Goal: Task Accomplishment & Management: Manage account settings

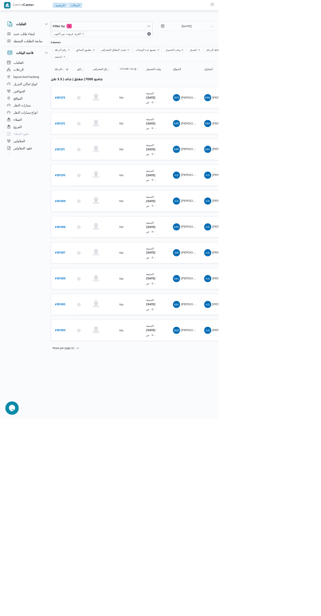
click at [281, 444] on span "مصطفى احمد يوسف عبدالعال" at bounding box center [304, 446] width 77 height 5
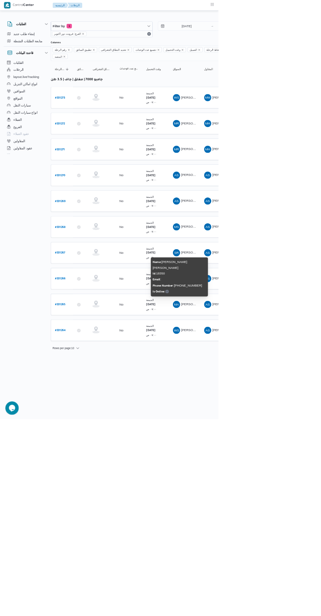
click at [311, 567] on html "Control Center الرئيسيه الرحلات الطلبات إنشاء طلب جديد متابعة الطلبات النشطة قا…" at bounding box center [150, 308] width 321 height 616
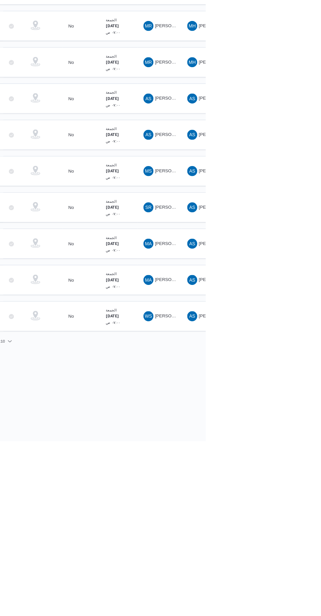
scroll to position [0, 10]
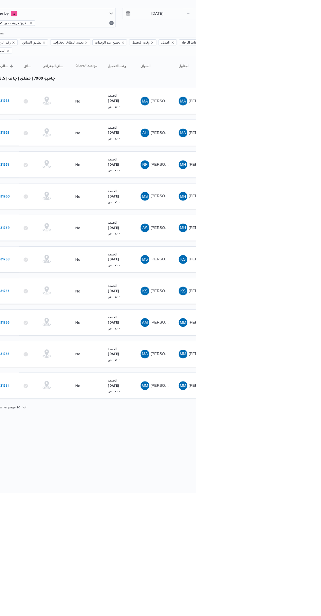
scroll to position [0, 10]
click at [281, 443] on span "MA مروان عبدالرحمن محمد مصطفى" at bounding box center [272, 448] width 34 height 10
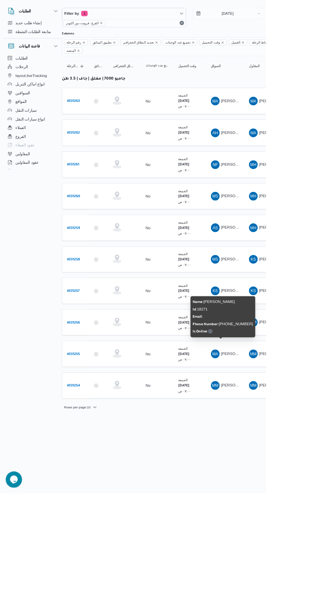
click at [91, 444] on link "# 331255" at bounding box center [89, 448] width 15 height 9
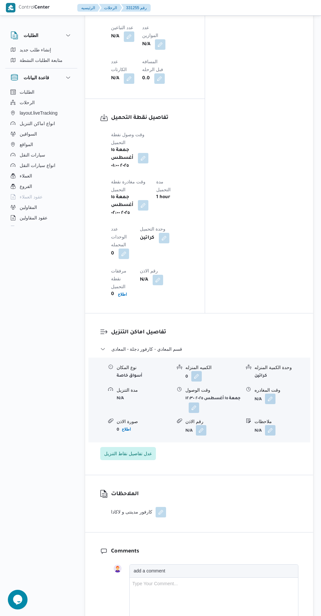
scroll to position [612, 0]
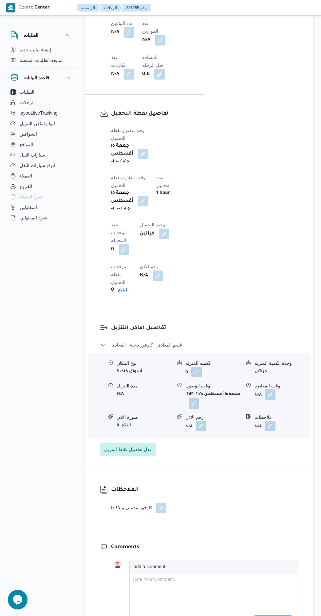
click at [273, 389] on button "button" at bounding box center [270, 394] width 10 height 10
click at [236, 335] on input "وقت المغادره" at bounding box center [241, 336] width 73 height 13
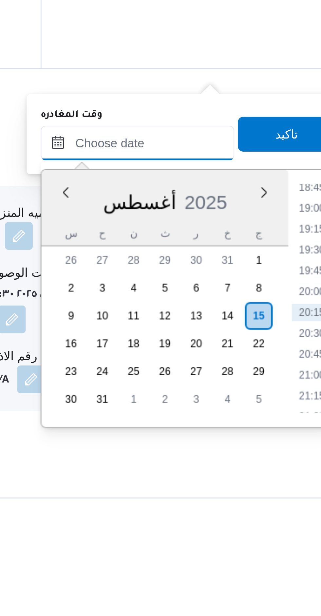
scroll to position [577, 0]
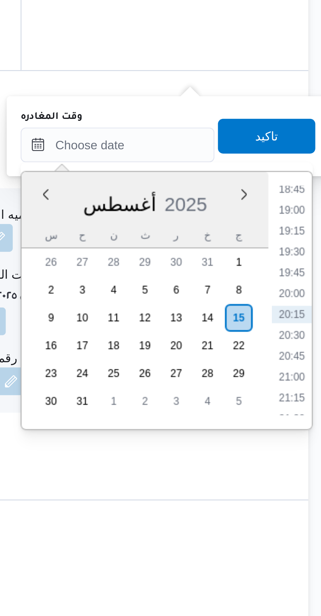
click at [305, 389] on li "18:45" at bounding box center [306, 388] width 15 height 7
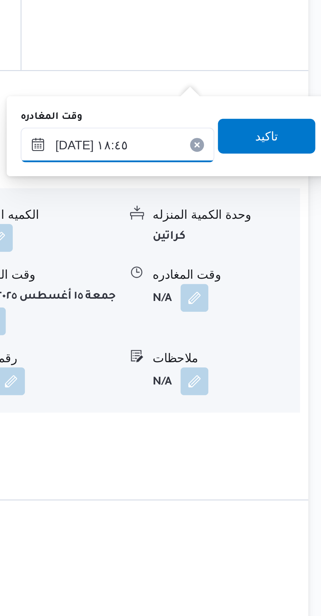
click at [245, 370] on input "[DATE] ١٨:٤٥" at bounding box center [241, 371] width 73 height 13
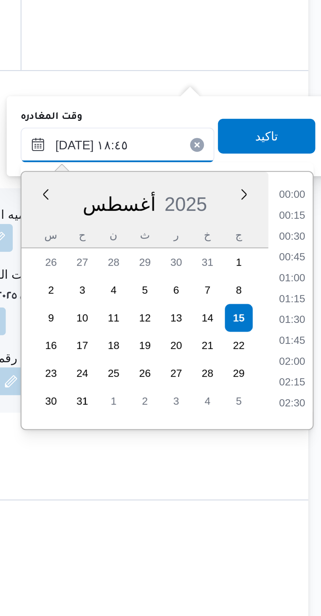
scroll to position [544, 0]
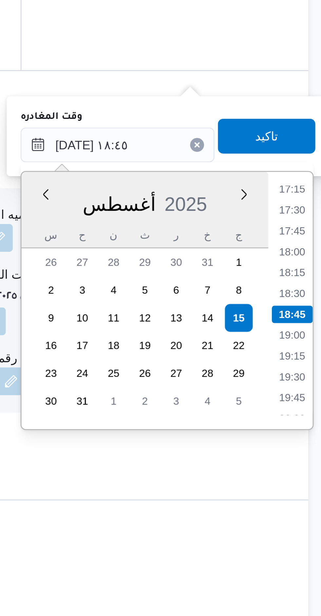
click at [306, 389] on li "17:15" at bounding box center [306, 388] width 15 height 7
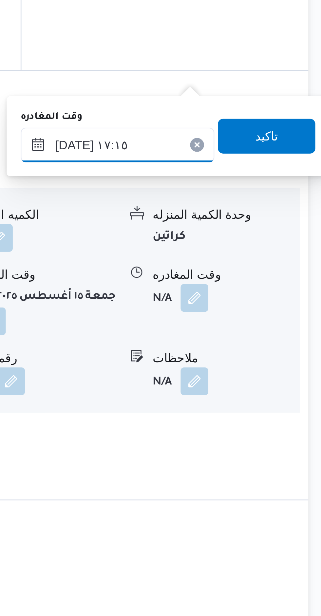
click at [246, 374] on input "١٥/٠٨/٢٠٢٥ ١٧:١٥" at bounding box center [241, 371] width 73 height 13
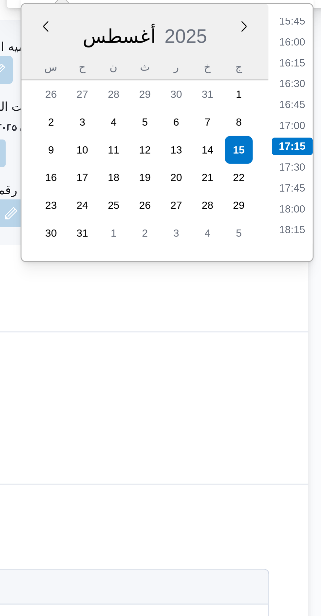
scroll to position [577, 0]
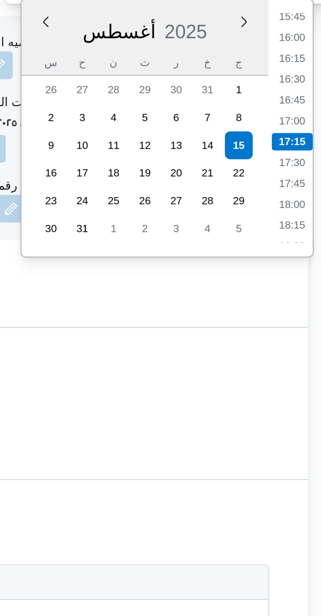
click at [308, 473] on li "18:30" at bounding box center [306, 474] width 15 height 7
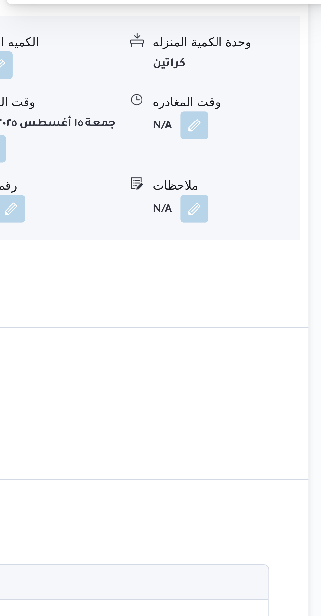
type input "١٥/٠٨/٢٠٢٥ ١٨:٣٠"
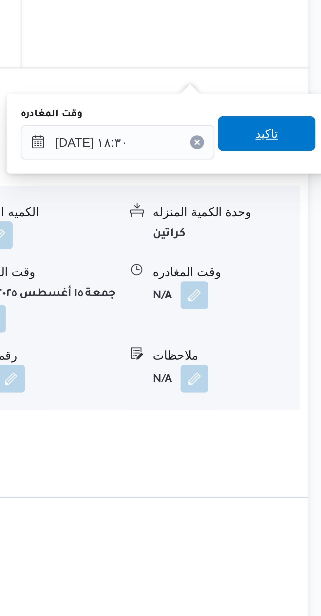
click at [299, 369] on span "تاكيد" at bounding box center [297, 368] width 37 height 13
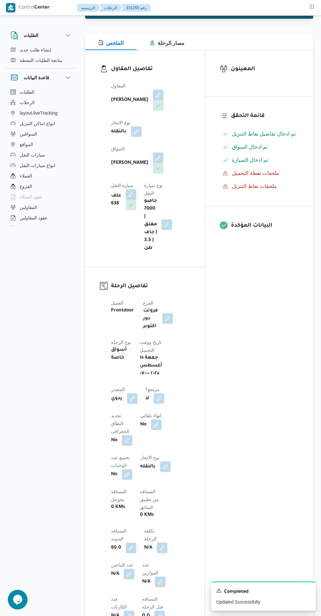
scroll to position [0, 0]
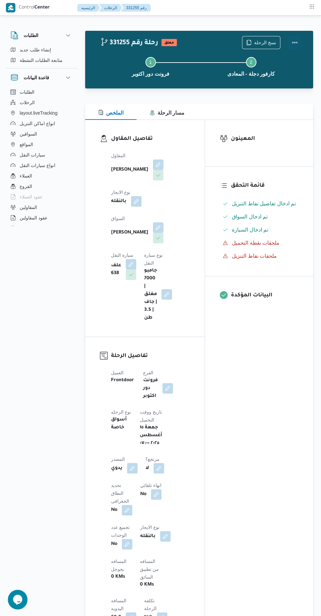
click at [301, 42] on button "Actions" at bounding box center [294, 42] width 13 height 13
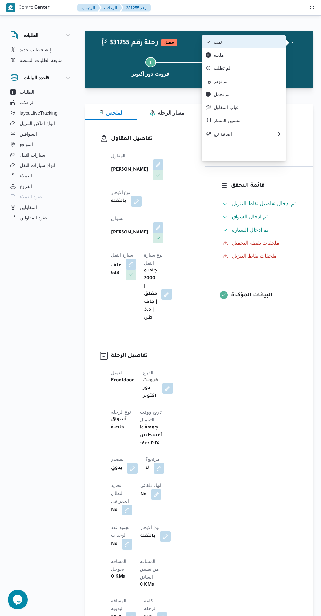
click at [267, 44] on span "تمت" at bounding box center [248, 41] width 68 height 5
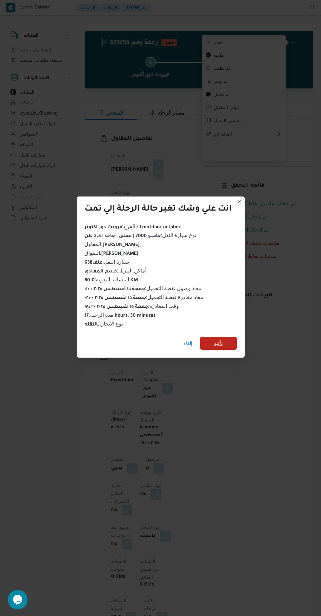
click at [234, 342] on span "تأكيد" at bounding box center [218, 343] width 37 height 13
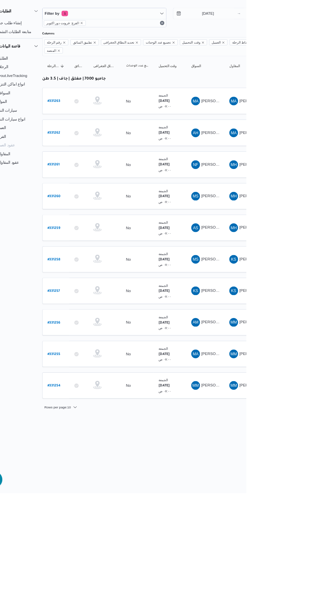
scroll to position [0, 10]
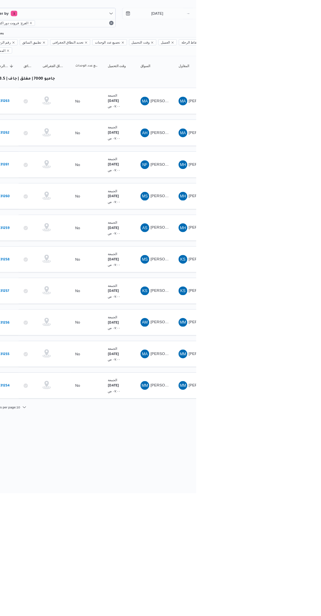
click at [279, 369] on span "[PERSON_NAME] [PERSON_NAME]" at bounding box center [304, 371] width 77 height 5
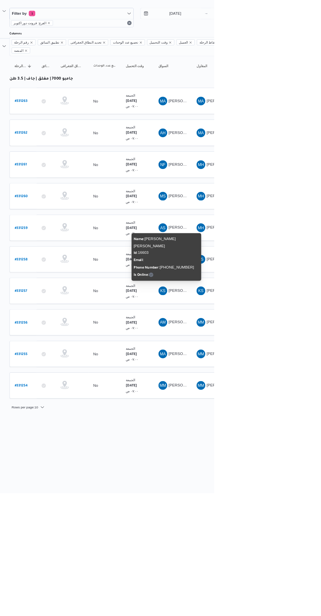
scroll to position [0, 10]
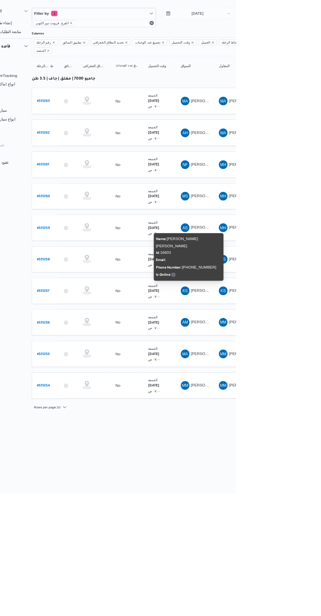
click at [277, 293] on span "[PERSON_NAME]" at bounding box center [286, 295] width 38 height 5
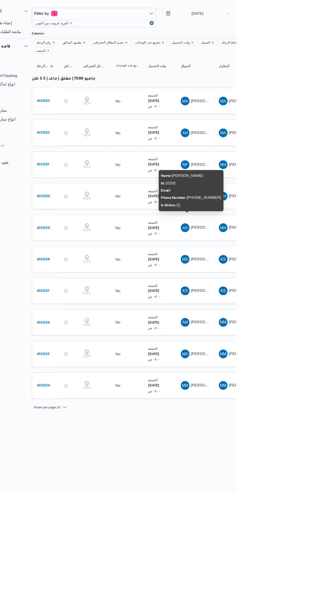
click at [256, 561] on html "Control Center الرئيسيه الرحلات English عربي Dark mode Logout الطلبات إنشاء طلب…" at bounding box center [150, 308] width 321 height 616
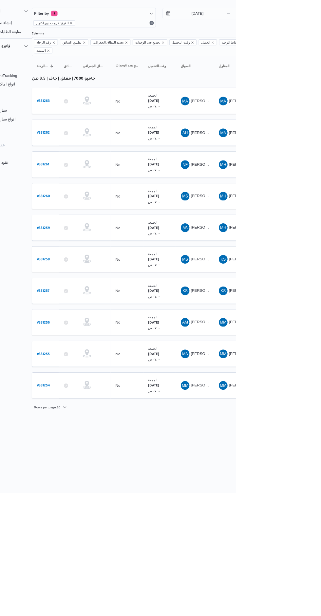
click at [280, 253] on span "MS محمد سعد محمد سيد" at bounding box center [271, 258] width 34 height 10
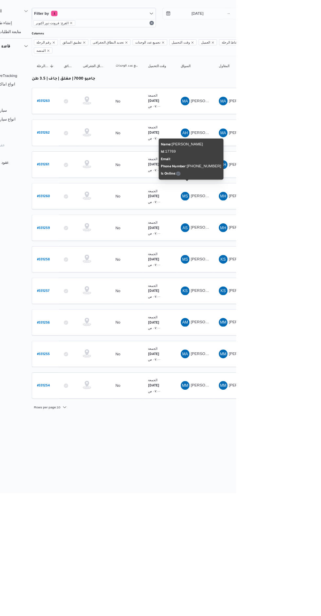
click at [88, 257] on b "# 331260" at bounding box center [89, 259] width 16 height 5
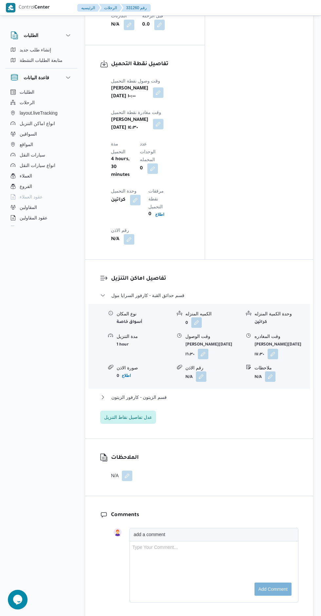
scroll to position [669, 0]
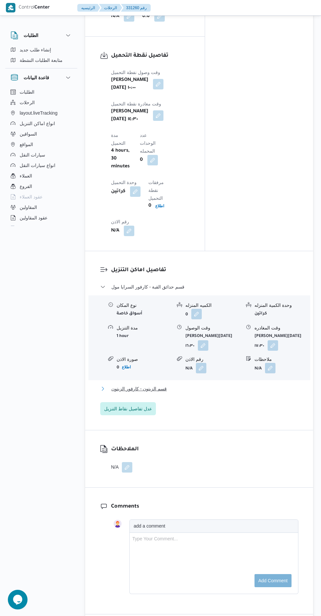
click at [223, 385] on button "قسم الزيتون - كارفور الزيتون" at bounding box center [199, 389] width 198 height 8
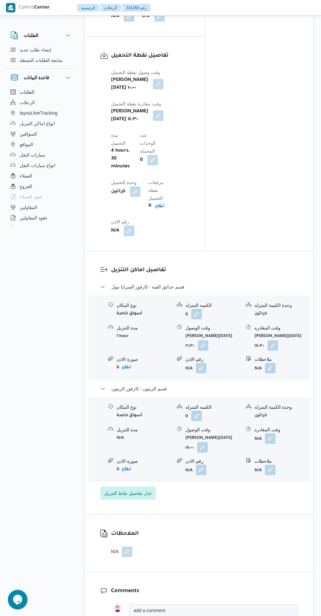
click at [272, 465] on button "button" at bounding box center [270, 470] width 10 height 10
click at [239, 417] on input "ملاحظات" at bounding box center [246, 417] width 64 height 13
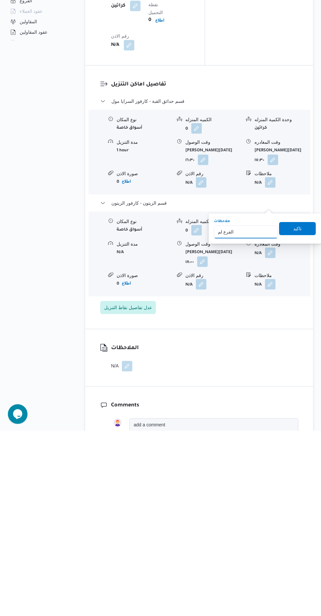
type input "الفرع لم يسلم"
click at [296, 415] on span "تاكيد" at bounding box center [297, 414] width 9 height 8
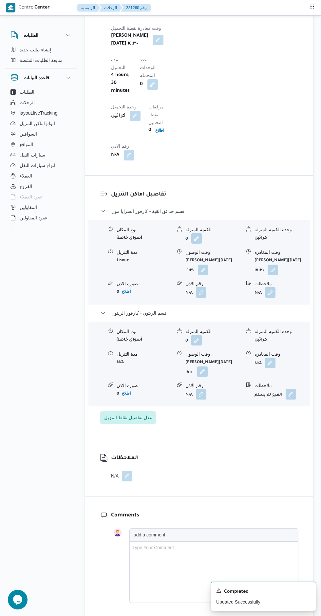
scroll to position [746, 0]
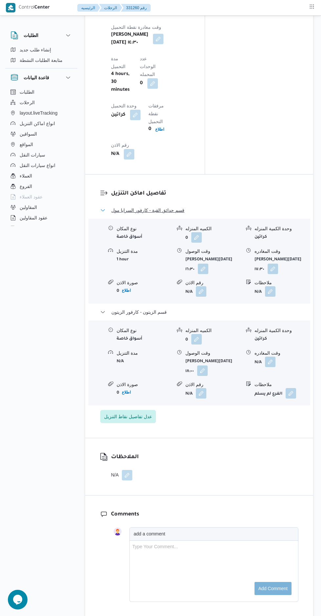
click at [123, 206] on span "قسم حدائق القبة - كارفور السرايا مول" at bounding box center [147, 210] width 73 height 8
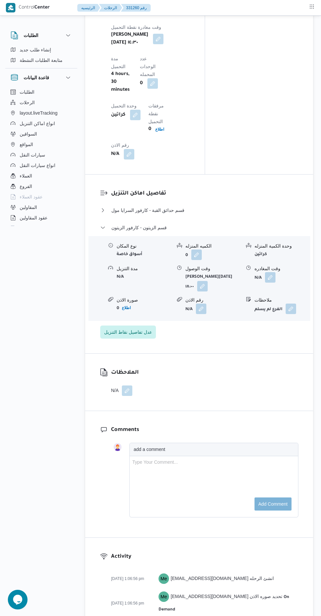
click at [130, 386] on button "button" at bounding box center [127, 391] width 10 height 10
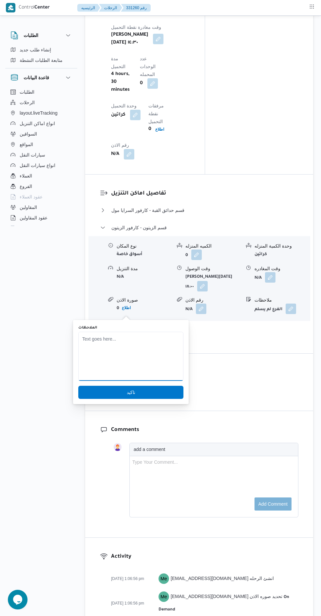
click at [144, 362] on textarea "الملاحظات" at bounding box center [130, 356] width 105 height 49
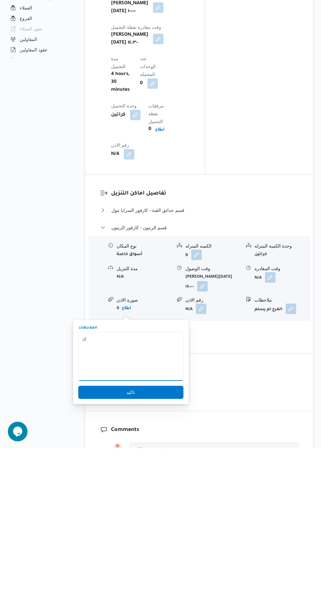
scroll to position [578, 0]
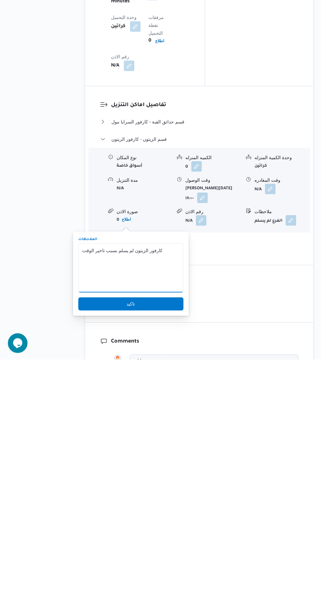
type textarea "كارفور الزيتون لم يسلم بسبب تاخير الوقت"
click at [156, 563] on span "تاكيد" at bounding box center [130, 560] width 105 height 13
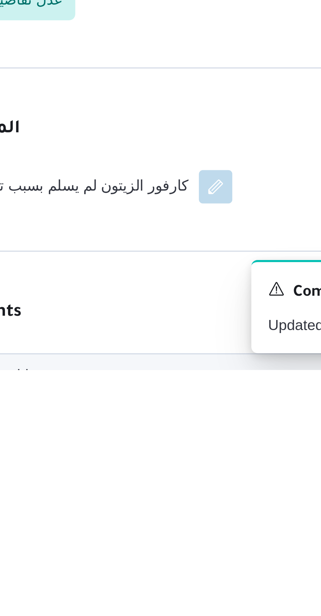
click at [211, 594] on h3 "Comments" at bounding box center [204, 598] width 187 height 9
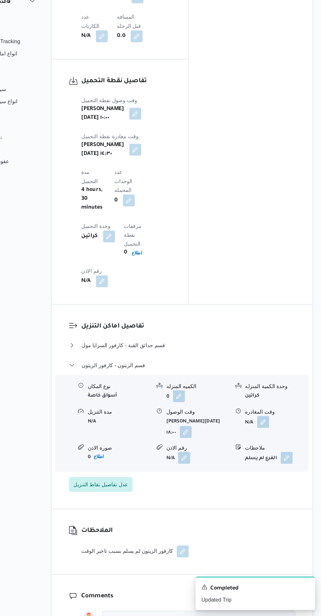
scroll to position [577, 0]
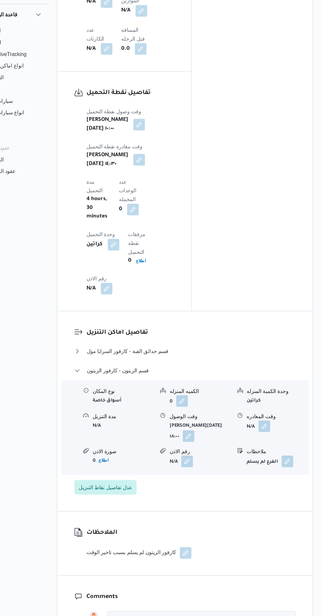
click at [218, 405] on div "نوع المكان أسواق خاصة الكميه المنزله 0 وحدة الكمية المنزله كراتين مدة التنزيل N…" at bounding box center [199, 446] width 227 height 83
click at [216, 392] on button "قسم الزيتون - كارفور الزيتون" at bounding box center [199, 396] width 198 height 8
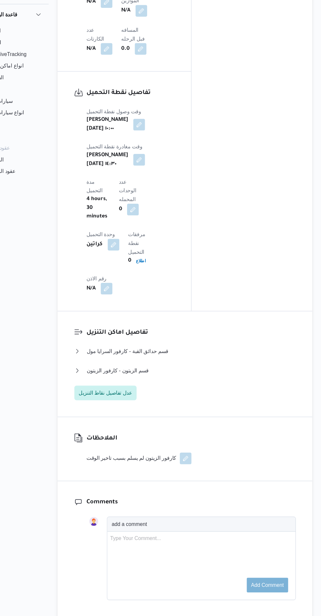
click at [195, 470] on button "button" at bounding box center [200, 475] width 10 height 10
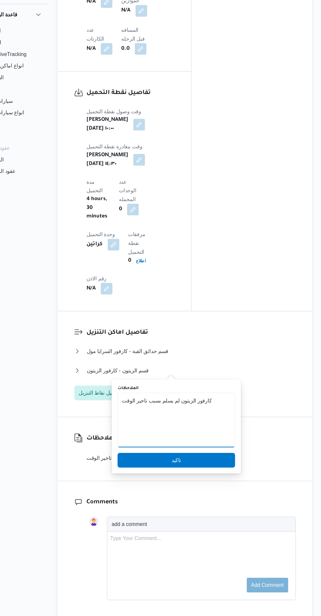
click at [226, 424] on textarea "كارفور الزيتون لم يسلم بسبب تاخير الوقت" at bounding box center [191, 440] width 105 height 49
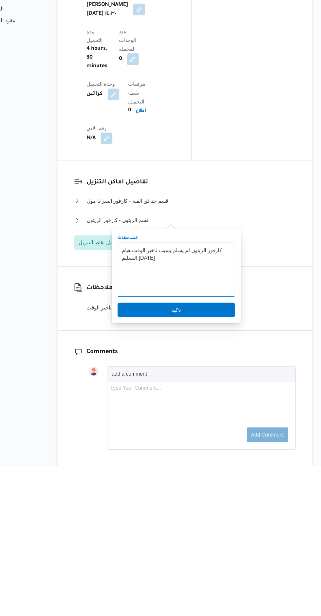
scroll to position [577, 0]
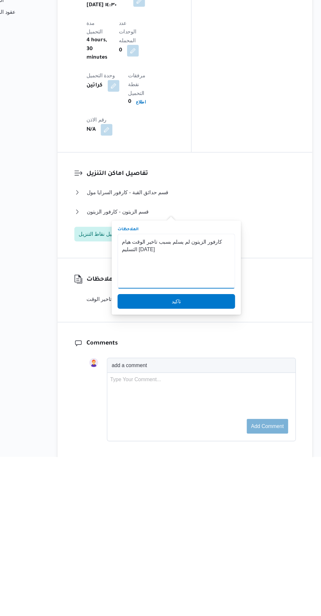
type textarea "كارفور الزيتون لم يسلم بسبب تاخير الوقت هيام التسليم غدا"
click at [221, 476] on span "تاكيد" at bounding box center [191, 476] width 105 height 13
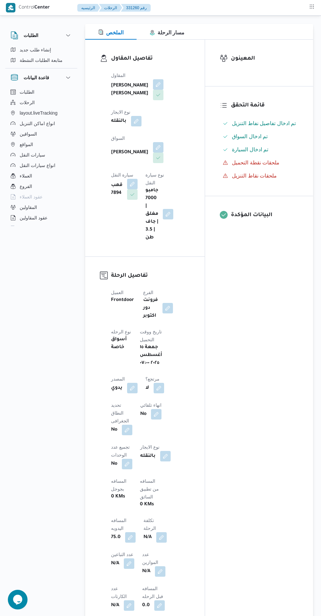
scroll to position [0, 0]
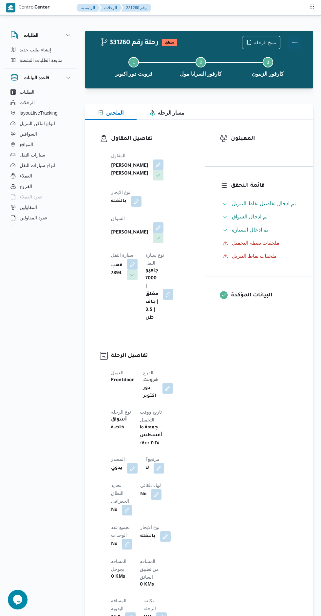
click at [298, 40] on button "Actions" at bounding box center [294, 42] width 13 height 13
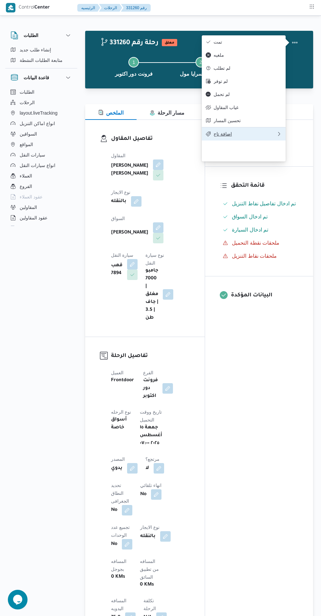
click at [260, 137] on span "اضافة تاج" at bounding box center [245, 133] width 63 height 5
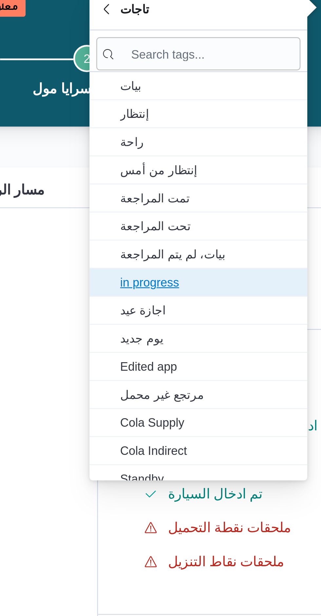
click at [240, 152] on span "in progress" at bounding box center [248, 148] width 68 height 8
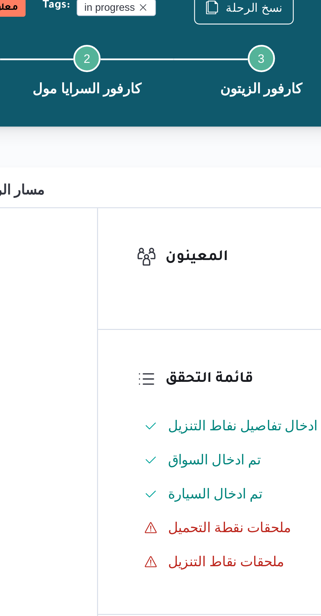
click at [189, 190] on div "المقاول محمد حسني محمد ابراهيم نوع الايجار بالنقله السواق محمد سعد محمد سيد سيا…" at bounding box center [150, 237] width 87 height 178
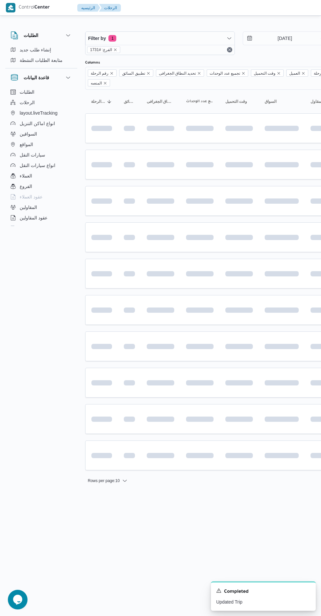
scroll to position [0, 10]
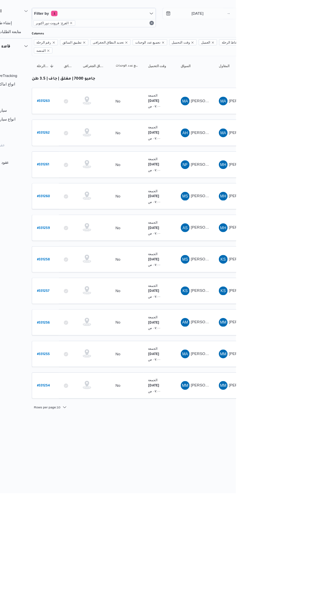
click at [284, 376] on td "السواق KS كريم صلاح شحاته محمد" at bounding box center [272, 372] width 46 height 31
click at [288, 369] on span "[PERSON_NAME] [PERSON_NAME]" at bounding box center [305, 371] width 77 height 5
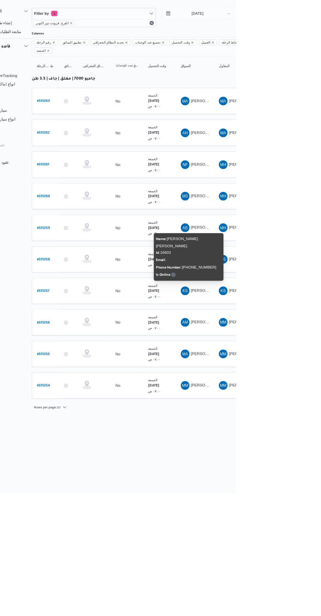
click at [93, 295] on b "# 331259" at bounding box center [88, 297] width 15 height 5
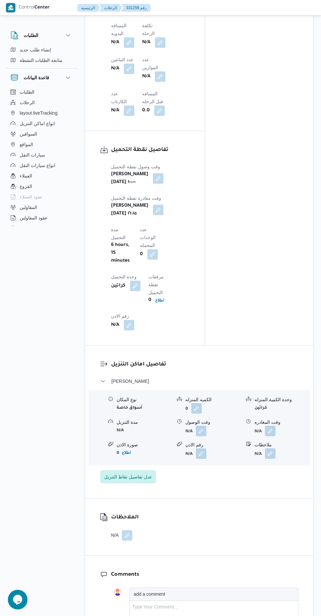
scroll to position [580, 0]
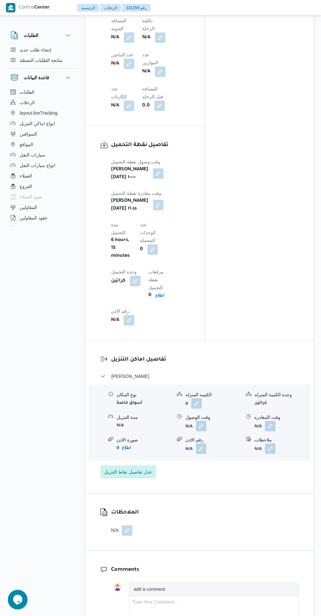
click at [199, 421] on button "button" at bounding box center [201, 426] width 10 height 10
click at [185, 382] on input "وقت الوصول" at bounding box center [184, 384] width 74 height 13
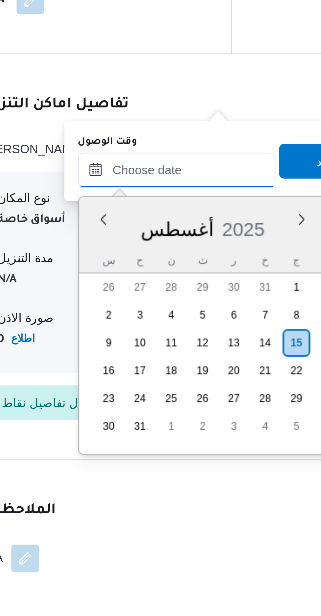
scroll to position [514, 0]
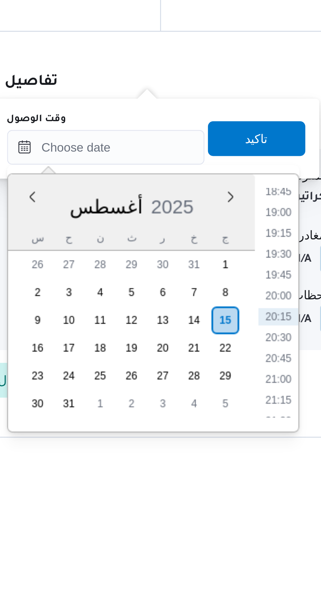
click at [248, 467] on li "18:45" at bounding box center [249, 467] width 15 height 7
type input "[DATE] ١٨:٤٥"
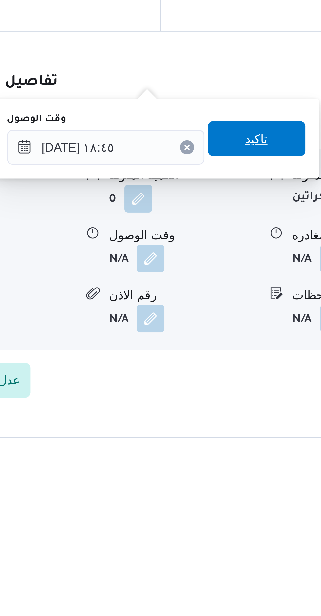
click at [244, 446] on span "تاكيد" at bounding box center [241, 447] width 37 height 13
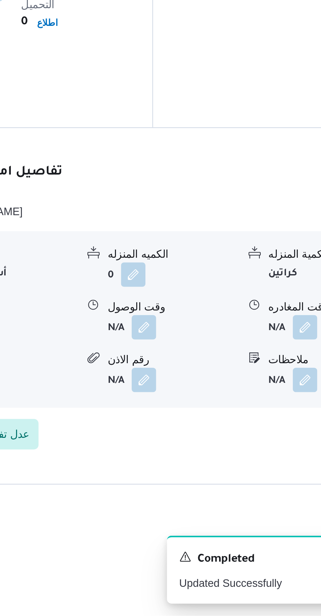
scroll to position [516, 0]
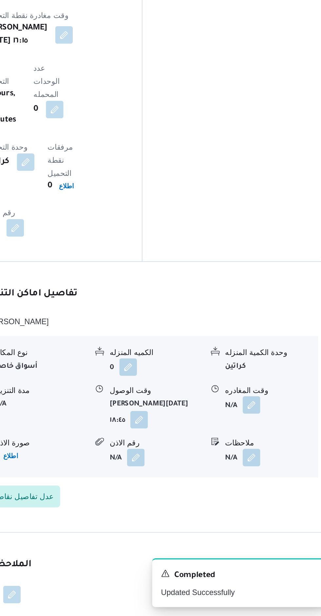
click at [271, 516] on button "button" at bounding box center [270, 521] width 10 height 10
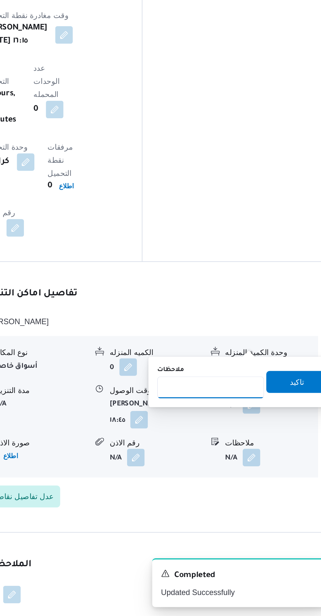
click at [236, 479] on input "ملاحظات" at bounding box center [246, 479] width 64 height 13
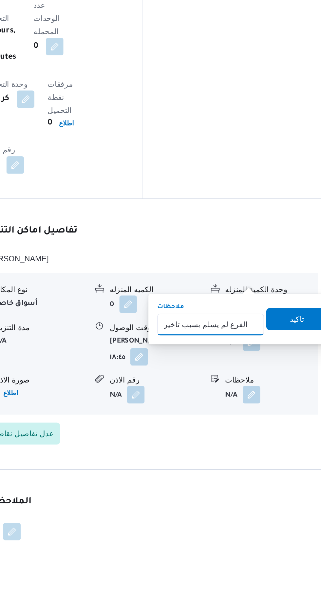
type input "الفرع لم يسلم بسبب تاخير الوقت"
click at [295, 471] on span "تاكيد" at bounding box center [297, 475] width 37 height 13
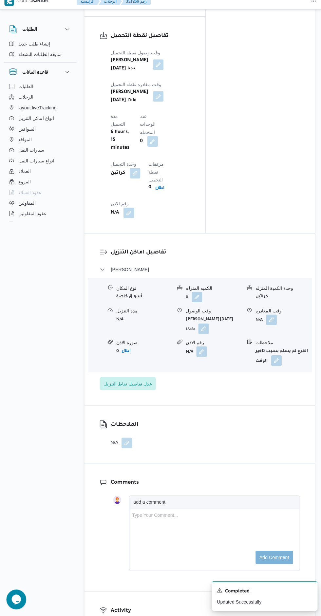
scroll to position [684, 0]
click at [128, 439] on button "button" at bounding box center [127, 444] width 10 height 10
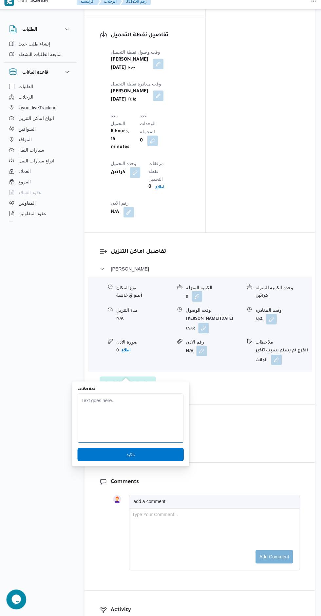
click at [143, 403] on textarea "الملاحظات" at bounding box center [130, 420] width 105 height 49
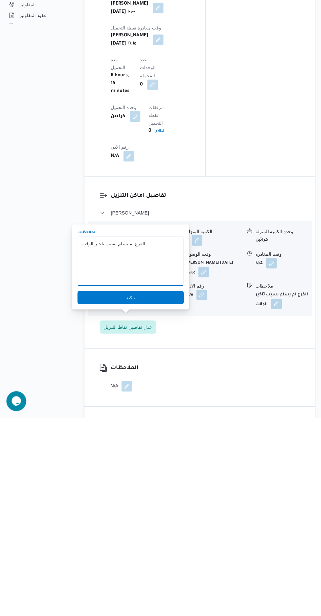
scroll to position [543, 0]
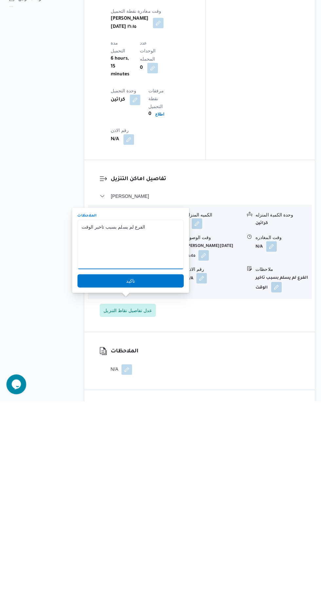
type textarea "الفرع لم يسلم بسبب تاخير الوقت"
click at [159, 500] on span "تاكيد" at bounding box center [130, 497] width 105 height 13
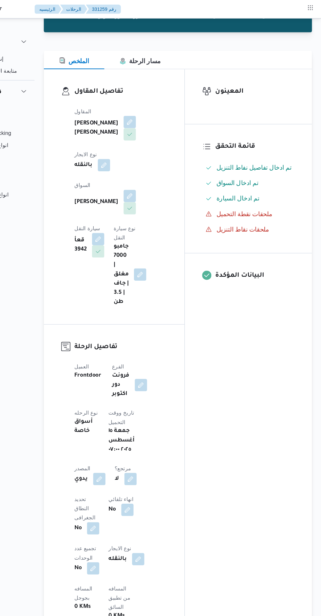
scroll to position [0, 0]
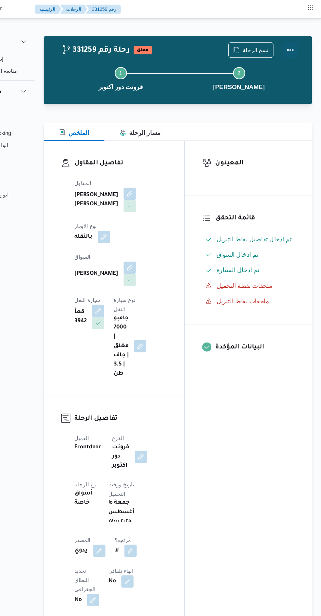
click at [298, 43] on button "Actions" at bounding box center [294, 42] width 13 height 13
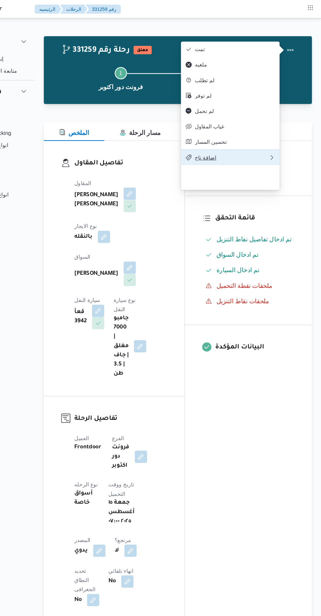
click at [263, 137] on span "اضافة تاج" at bounding box center [245, 133] width 63 height 5
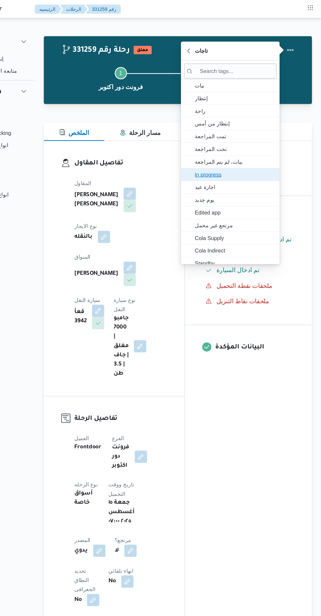
click at [266, 149] on span "in progress" at bounding box center [248, 148] width 68 height 8
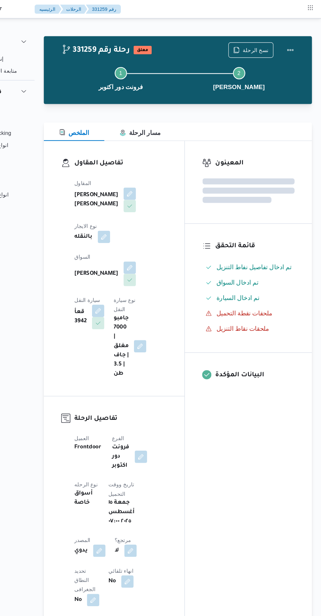
click at [181, 281] on div "المقاول محمد حسني محمد ابراهيم نوع الايجار بالنقله السواق احمد سعد محمد سيد شبا…" at bounding box center [150, 237] width 87 height 178
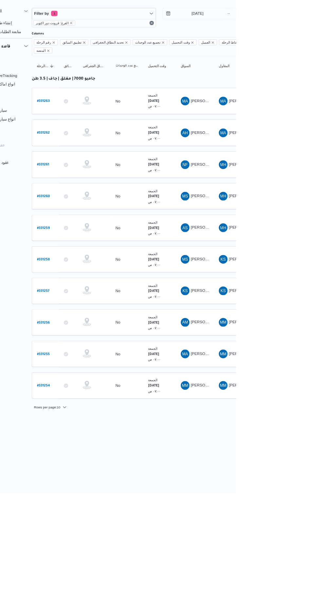
scroll to position [0, 10]
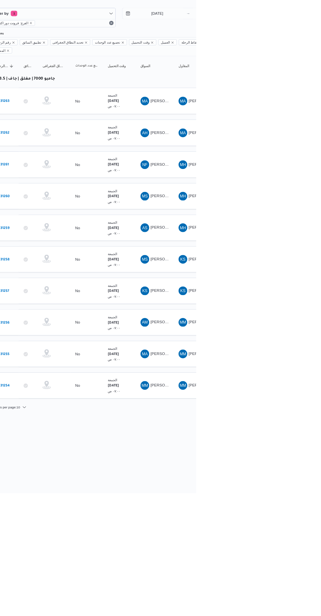
click at [279, 367] on span "KS كريم صلاح شحاته محمد" at bounding box center [271, 372] width 34 height 10
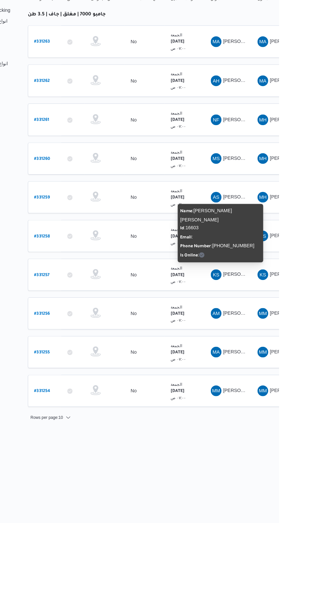
click at [87, 371] on b "# 331257" at bounding box center [88, 373] width 15 height 5
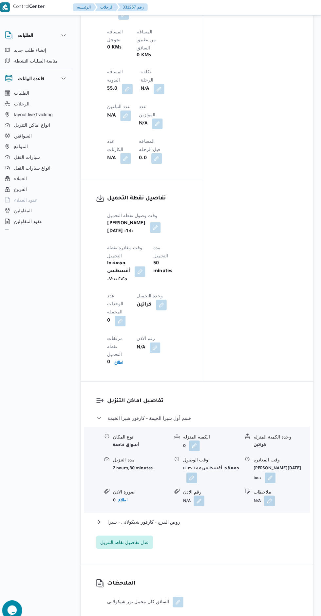
scroll to position [528, 0]
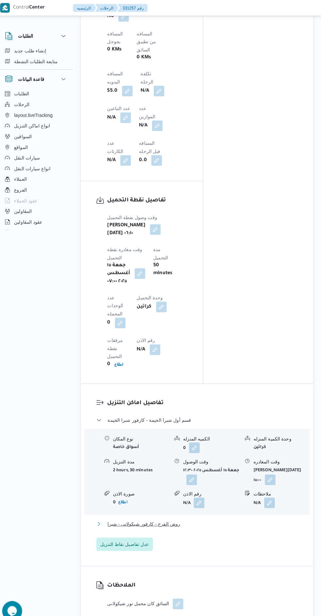
click at [230, 510] on button "روض الفرج - كارفور شيكولانى - شبرا" at bounding box center [199, 514] width 198 height 8
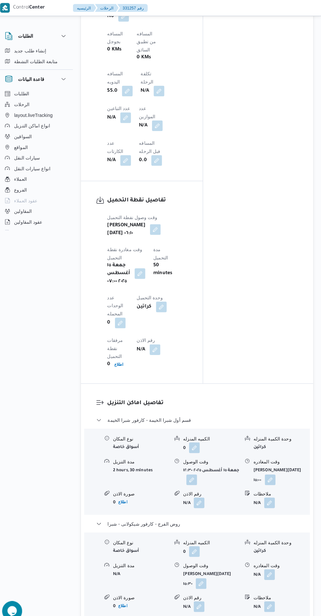
click at [273, 559] on button "button" at bounding box center [270, 564] width 10 height 10
click at [244, 526] on input "وقت المغادره" at bounding box center [241, 522] width 73 height 13
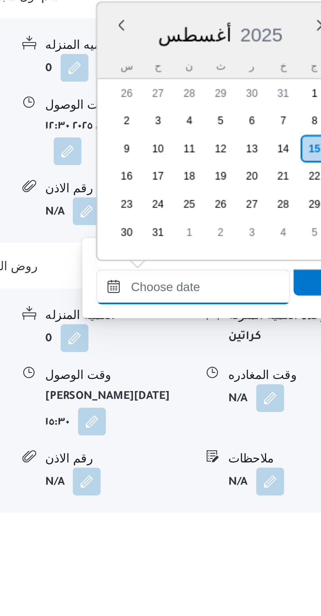
scroll to position [0, 0]
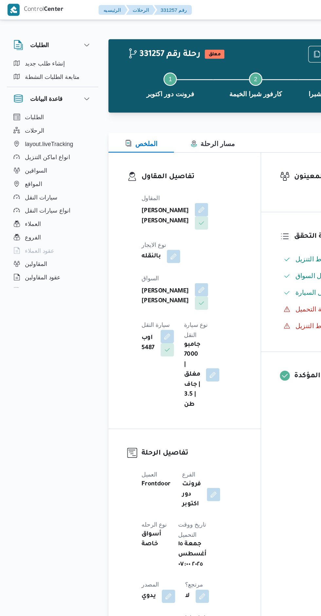
scroll to position [772, 0]
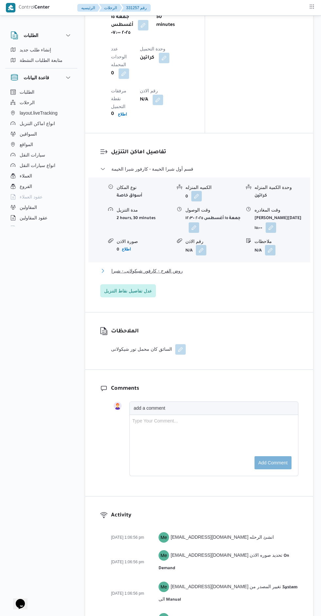
click at [248, 267] on button "روض الفرج - كارفور شيكولانى - شبرا" at bounding box center [199, 271] width 198 height 8
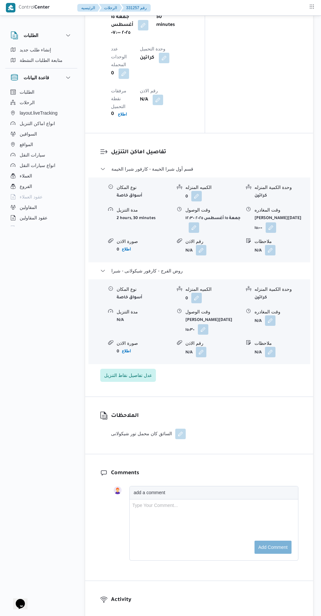
click at [270, 315] on button "button" at bounding box center [270, 320] width 10 height 10
click at [238, 279] on input "وقت المغادره" at bounding box center [241, 278] width 73 height 13
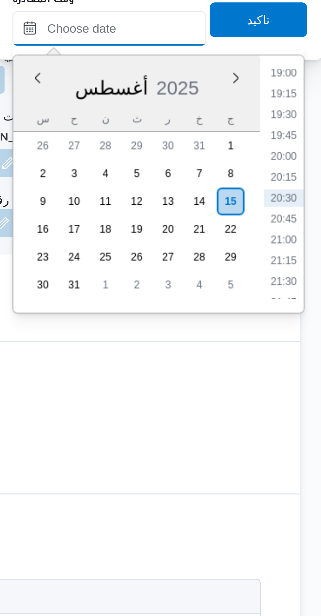
scroll to position [711, 0]
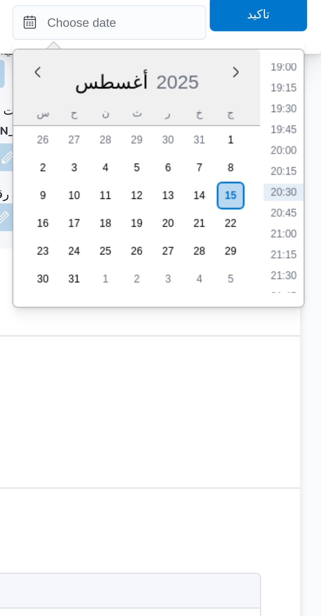
click at [307, 402] on li "20:30" at bounding box center [306, 403] width 15 height 7
type input "[DATE] ٢٠:٣٠"
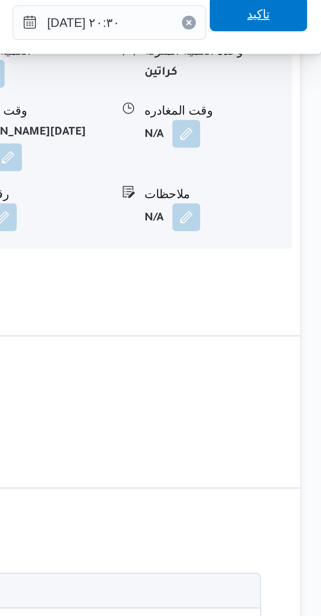
click at [281, 340] on span "تاكيد" at bounding box center [297, 336] width 37 height 13
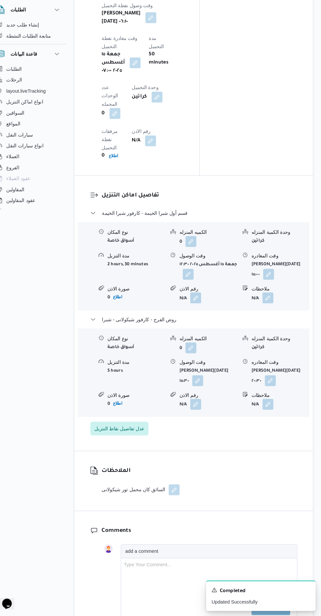
click at [175, 490] on button "button" at bounding box center [180, 495] width 10 height 10
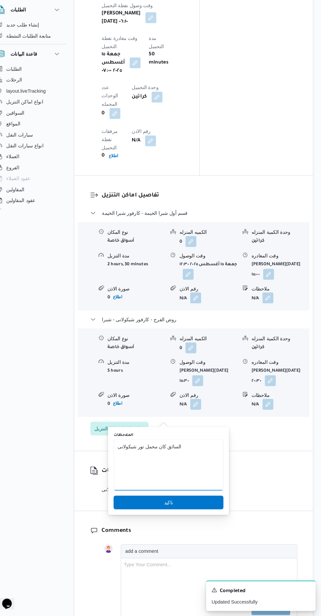
click at [206, 453] on textarea "السائق كان محمل تور شيكولانى" at bounding box center [175, 470] width 105 height 49
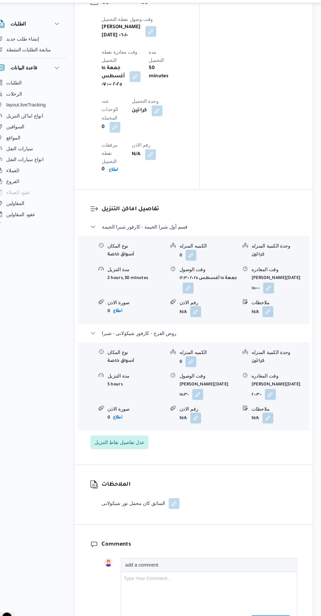
scroll to position [718, 0]
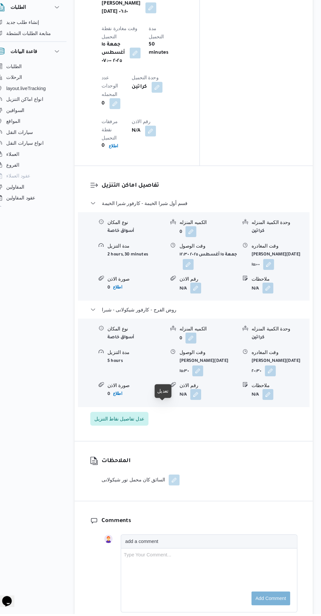
click at [175, 483] on button "button" at bounding box center [180, 488] width 10 height 10
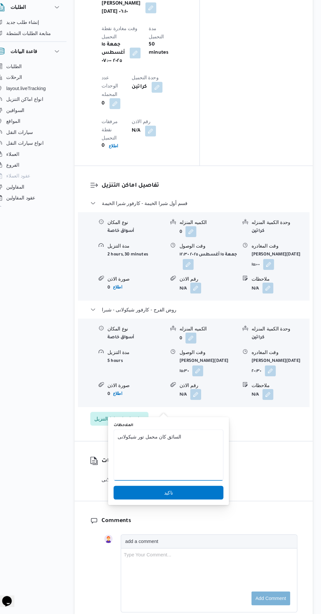
click at [191, 446] on textarea "السائق كان محمل تور شيكولانى" at bounding box center [175, 464] width 105 height 49
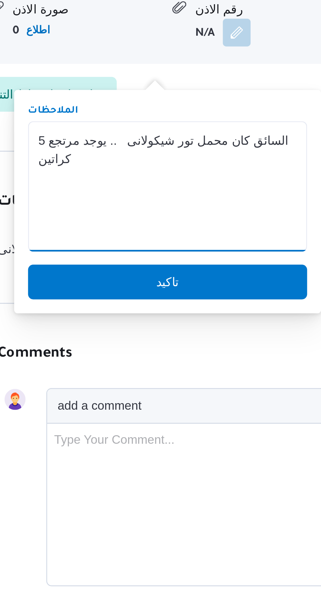
scroll to position [768, 0]
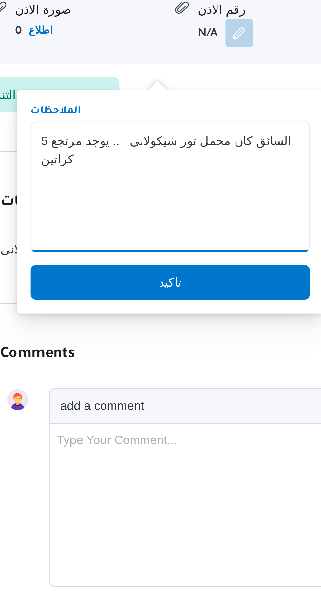
type textarea "السائق كان محمل تور شيكولانى .. يوجد مرتجع 5 كراتين"
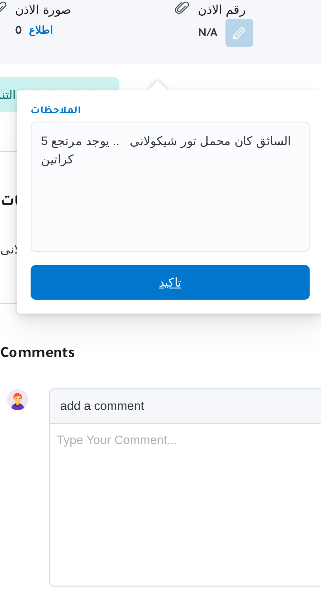
click at [160, 453] on span "تاكيد" at bounding box center [175, 449] width 105 height 13
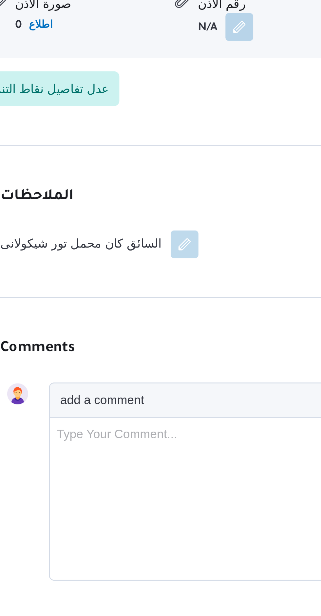
click at [166, 456] on div "Comments add a comment Type Your Comment... Add comment" at bounding box center [199, 519] width 228 height 126
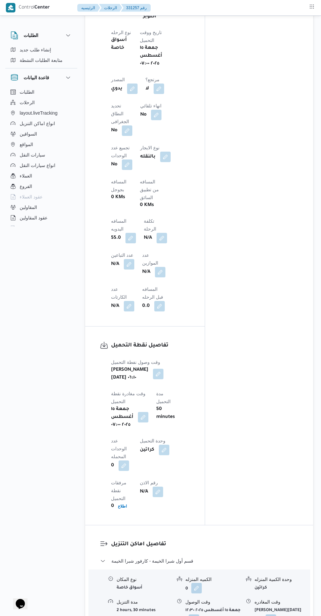
scroll to position [0, 0]
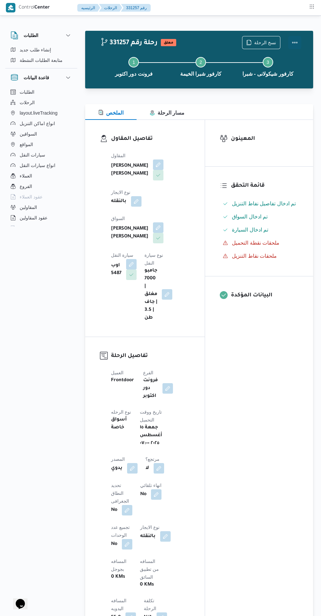
click at [296, 45] on button "Actions" at bounding box center [294, 42] width 13 height 13
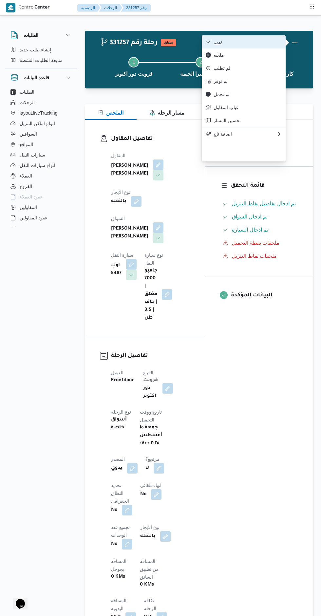
click at [273, 43] on span "تمت" at bounding box center [248, 41] width 68 height 5
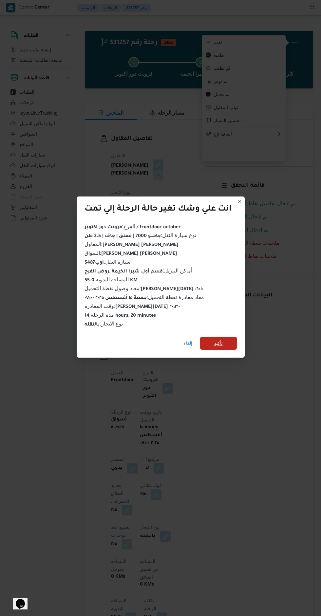
click at [235, 340] on span "تأكيد" at bounding box center [218, 343] width 37 height 13
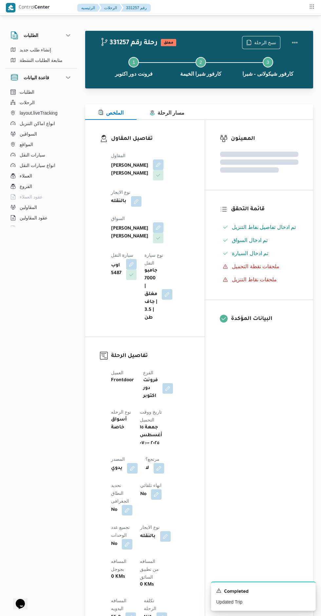
click at [254, 422] on div "المعينون قائمة التحقق تم ادخال تفاصيل نفاط التنزيل تم ادخال السواق تم ادخال الس…" at bounding box center [259, 512] width 108 height 785
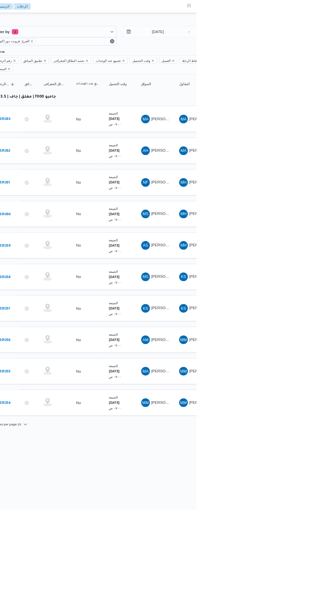
click at [285, 444] on span "[PERSON_NAME] [PERSON_NAME]" at bounding box center [304, 446] width 77 height 5
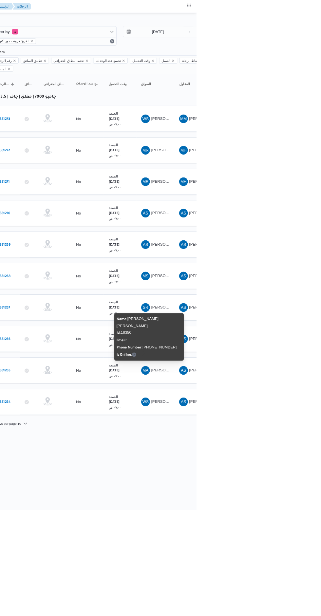
click at [289, 550] on html "Control Center الرئيسيه الرحلات الطلبات إنشاء طلب جديد متابعة الطلبات النشطة قا…" at bounding box center [150, 308] width 321 height 616
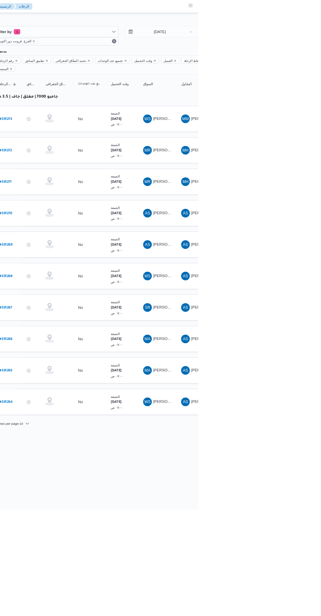
scroll to position [0, 10]
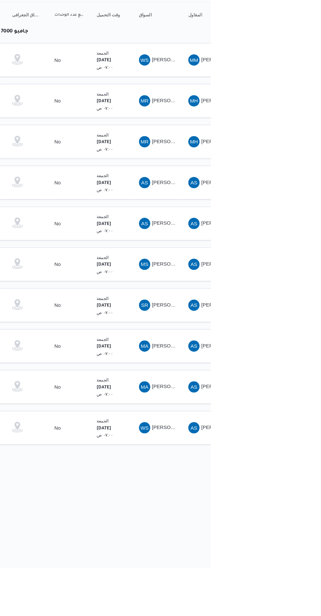
click at [271, 217] on span "[PERSON_NAME][DATE] [PERSON_NAME]" at bounding box center [311, 219] width 91 height 5
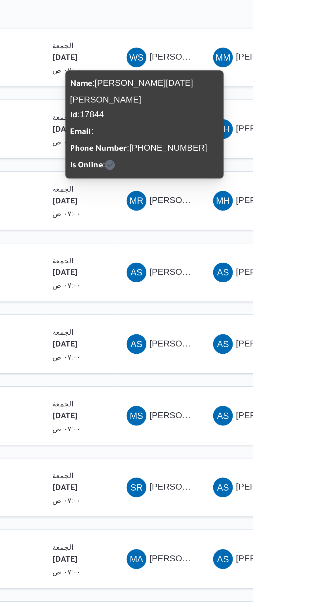
click at [288, 262] on td "السواق AS [PERSON_NAME]" at bounding box center [271, 257] width 46 height 31
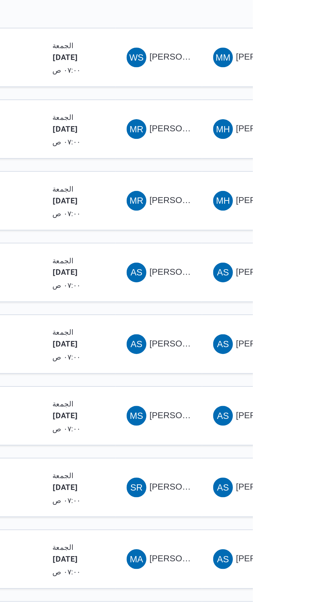
click at [278, 176] on span "MR [PERSON_NAME][DATE] [PERSON_NAME]" at bounding box center [271, 181] width 34 height 10
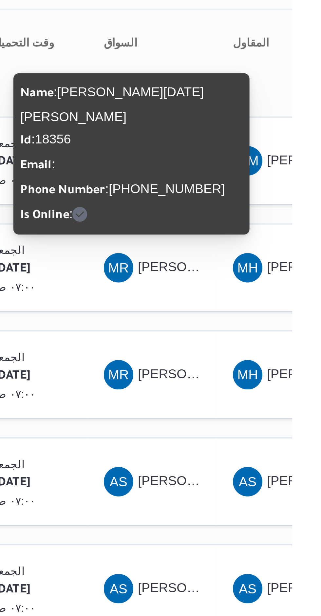
click at [262, 204] on td "السواق MR [PERSON_NAME][DATE] [PERSON_NAME]" at bounding box center [271, 219] width 46 height 31
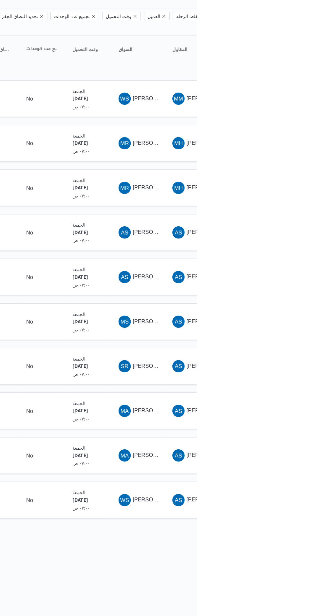
click at [274, 290] on span "AS [PERSON_NAME] [PERSON_NAME]" at bounding box center [271, 295] width 34 height 10
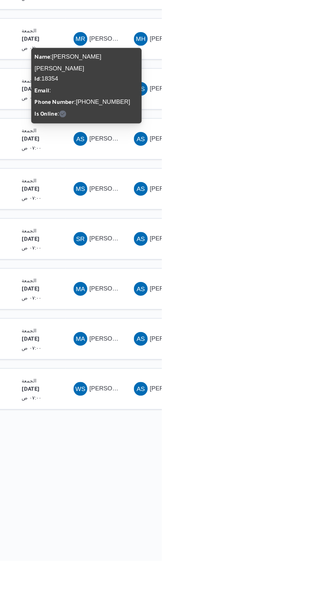
click at [279, 443] on div "MA [PERSON_NAME] [PERSON_NAME]" at bounding box center [271, 448] width 39 height 16
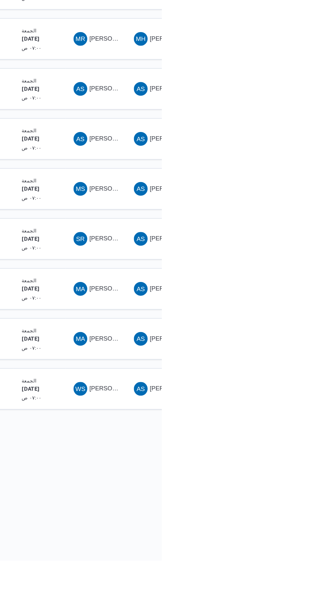
click at [282, 444] on span "[PERSON_NAME] [PERSON_NAME]" at bounding box center [304, 446] width 77 height 5
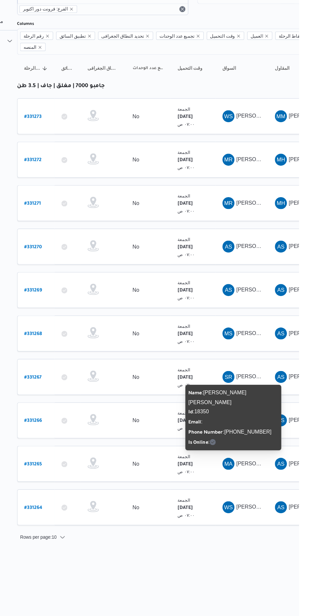
click at [92, 256] on b "# 331270" at bounding box center [88, 258] width 15 height 5
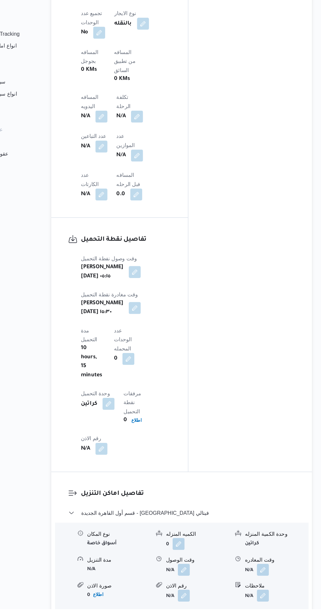
scroll to position [432, 0]
click at [145, 616] on span "عدل تفاصيل نقاط التنزيل" at bounding box center [128, 628] width 48 height 8
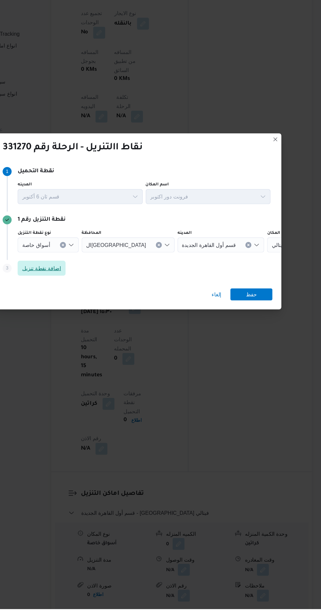
click at [72, 322] on span "اضافة نقطة تنزيل" at bounding box center [77, 318] width 34 height 8
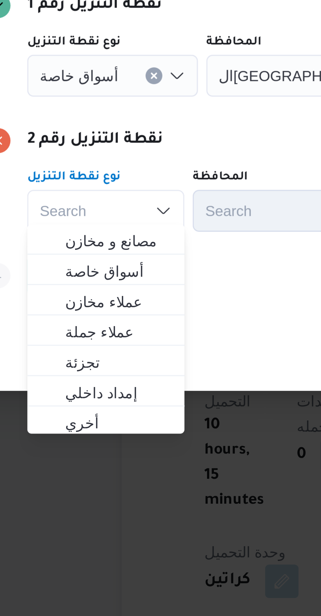
scroll to position [434, 0]
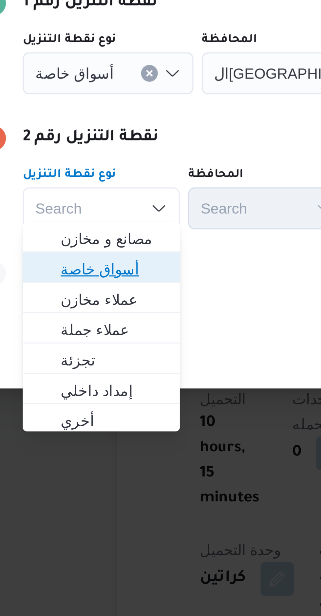
click at [77, 335] on span "أسواق خاصة" at bounding box center [83, 338] width 33 height 8
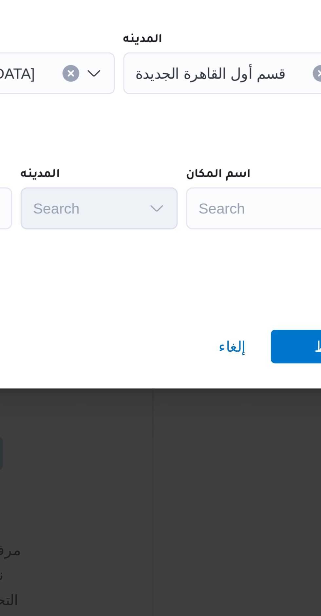
click at [215, 278] on div "قسم أول القاهرة الجديدة" at bounding box center [234, 276] width 76 height 13
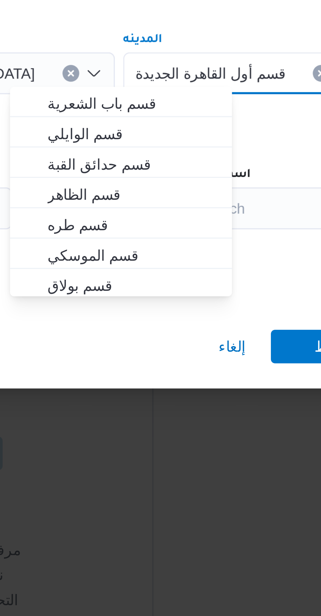
scroll to position [20, 0]
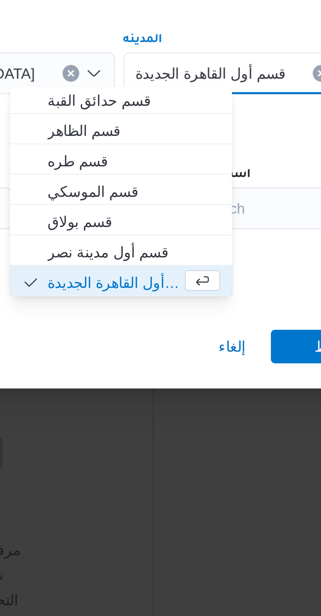
click at [255, 274] on button "Clear input" at bounding box center [257, 276] width 5 height 5
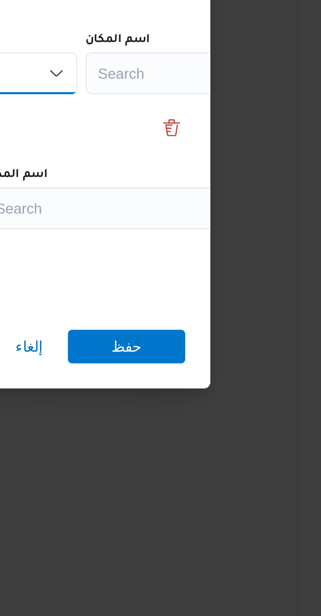
scroll to position [434, 0]
click at [248, 276] on div "Search" at bounding box center [288, 276] width 82 height 13
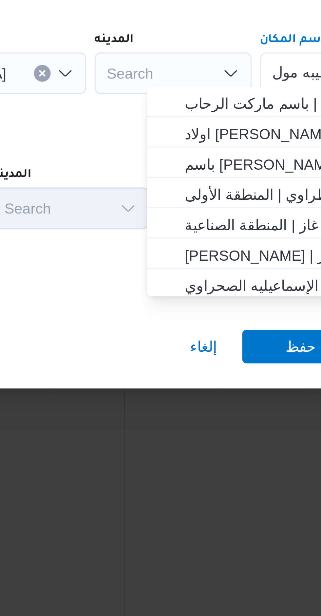
scroll to position [0, 0]
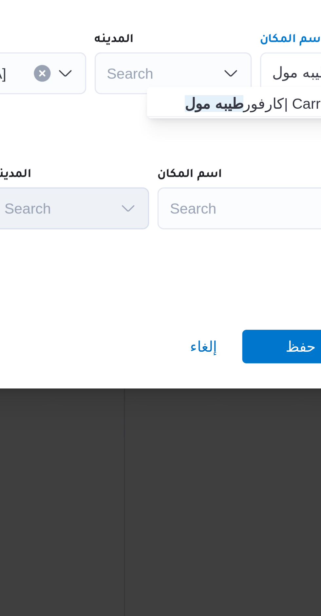
type input "طيبه مول"
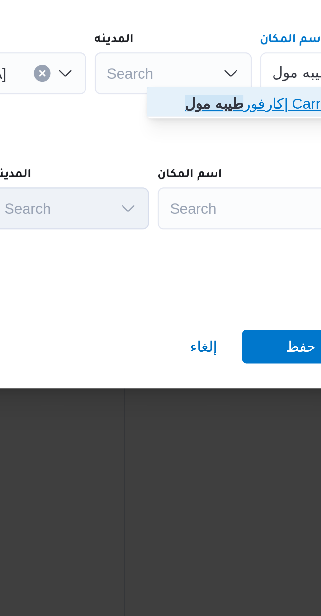
click at [226, 288] on mark "طيبه مول" at bounding box center [233, 286] width 18 height 5
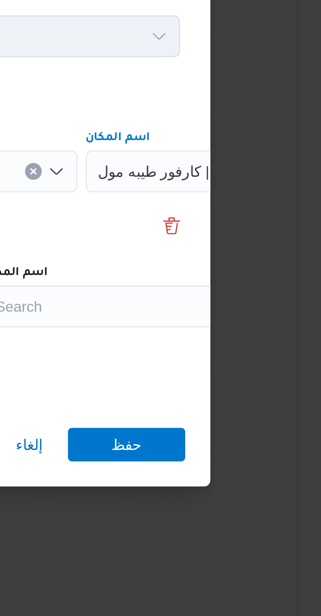
click at [285, 287] on div "Step 1 1 نقطة التحميل المدينه قسم ثان [DATE] اسم المكان فرونت دور اكتوبر نقطة ا…" at bounding box center [161, 277] width 252 height 149
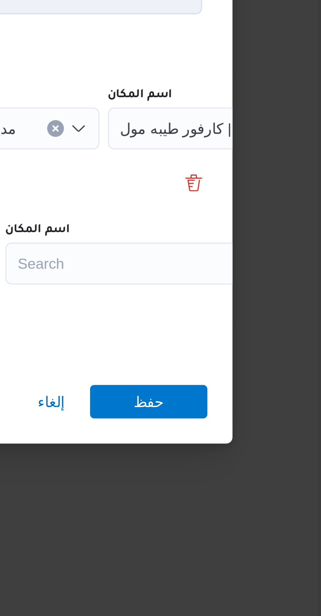
scroll to position [434, 0]
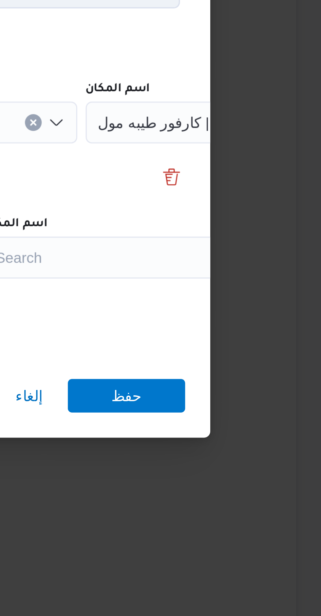
click at [255, 290] on div "نقطة التنزيل رقم 1 نوع نقطة التنزيل أسواق خاصة ال[GEOGRAPHIC_DATA] المدينه مدين…" at bounding box center [161, 269] width 236 height 42
click at [247, 283] on div "Search" at bounding box center [288, 276] width 82 height 13
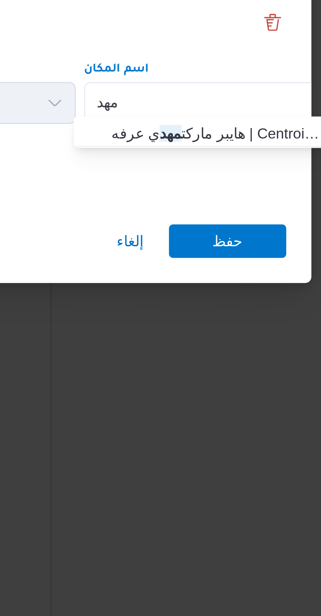
type input "مهد"
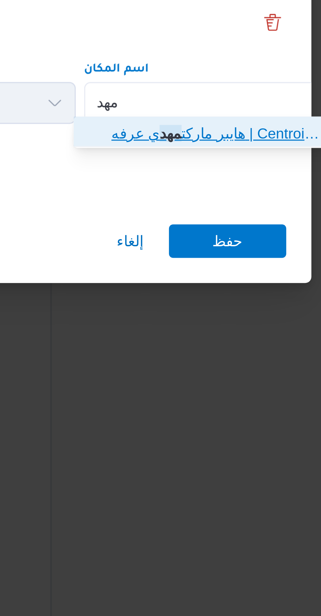
click at [234, 331] on span "هايبر ماركت مهد ي عرفه | Centroid FM | مدينة الأمل" at bounding box center [257, 329] width 66 height 8
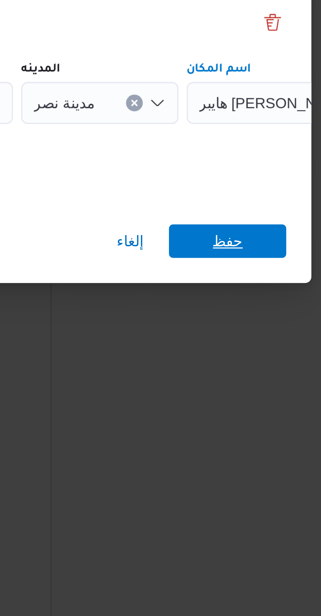
click at [249, 362] on span "حفظ" at bounding box center [260, 362] width 37 height 10
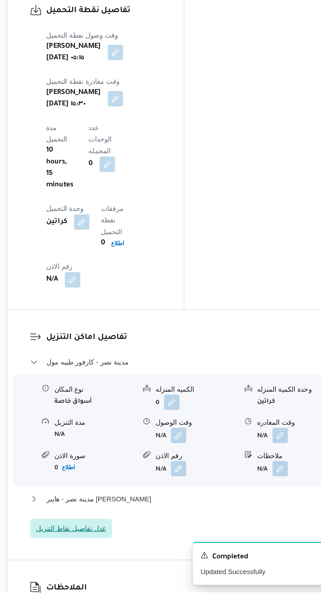
scroll to position [504, 0]
click at [202, 504] on button "button" at bounding box center [201, 509] width 10 height 10
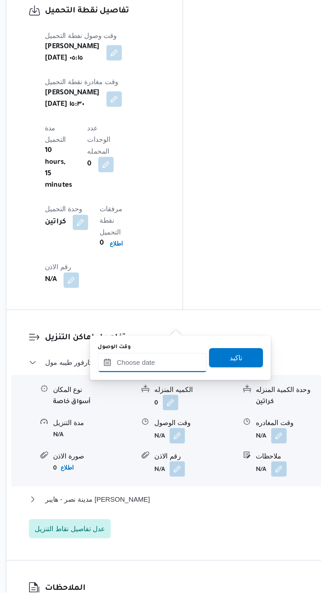
click at [173, 461] on input "وقت الوصول" at bounding box center [184, 459] width 74 height 13
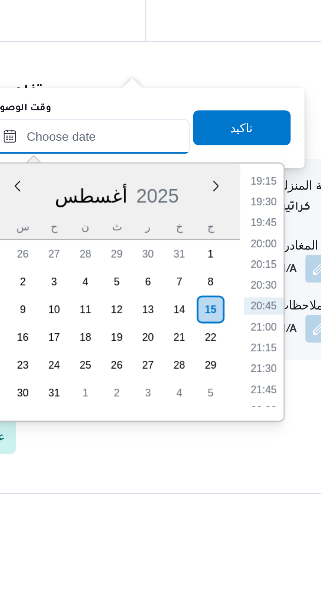
scroll to position [557, 0]
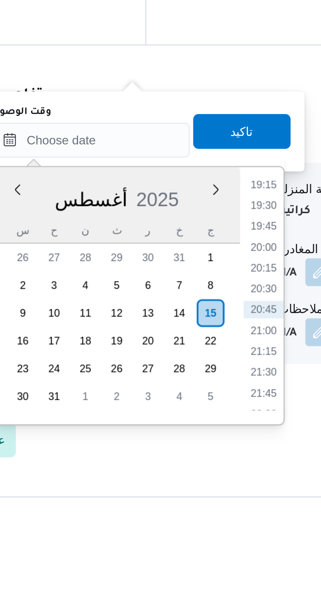
click at [251, 422] on div "Time 00:00 00:15 00:30 00:45 01:00 01:15 01:30 01:45 02:00 02:15 02:30 02:45 03…" at bounding box center [248, 465] width 16 height 97
click at [250, 425] on li "19:15" at bounding box center [249, 424] width 15 height 7
type input "[DATE] ١٩:١٥"
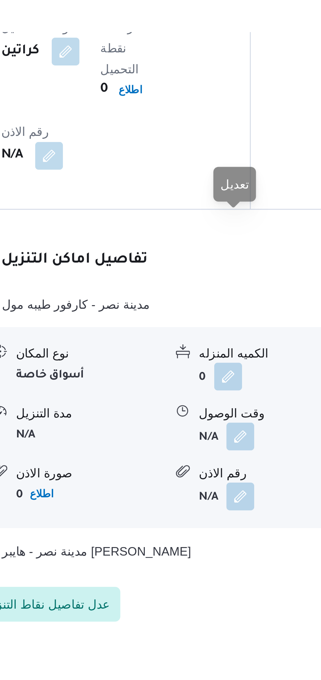
scroll to position [557, 0]
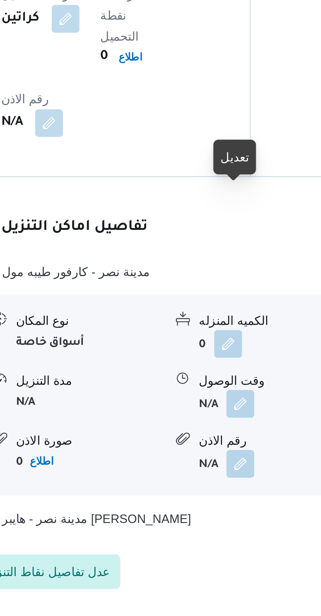
click at [198, 452] on button "button" at bounding box center [201, 457] width 10 height 10
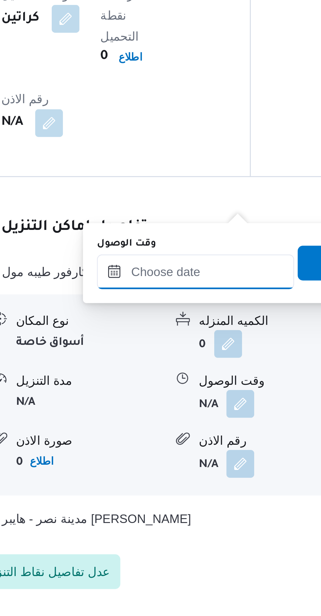
click at [187, 405] on input "وقت الوصول" at bounding box center [184, 407] width 74 height 13
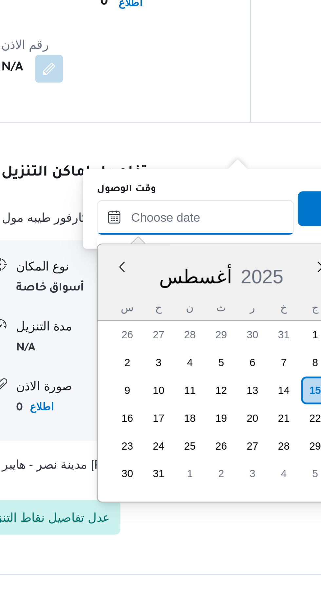
scroll to position [607, 0]
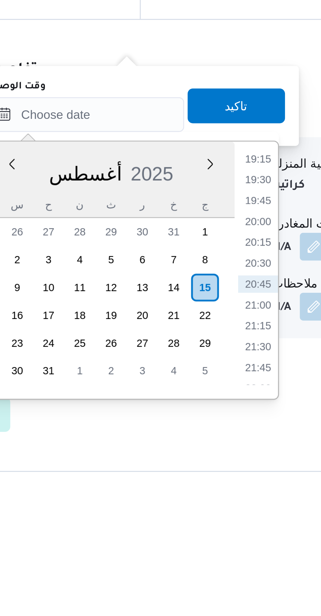
click at [250, 427] on li "19:15" at bounding box center [249, 425] width 15 height 7
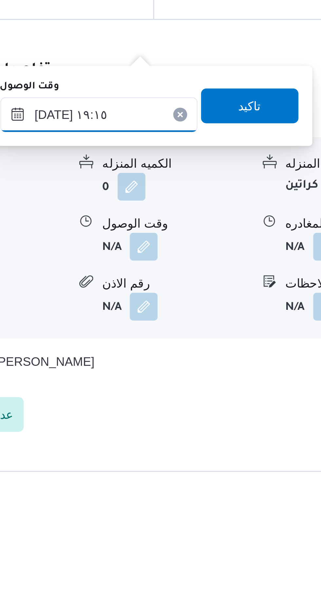
scroll to position [556, 0]
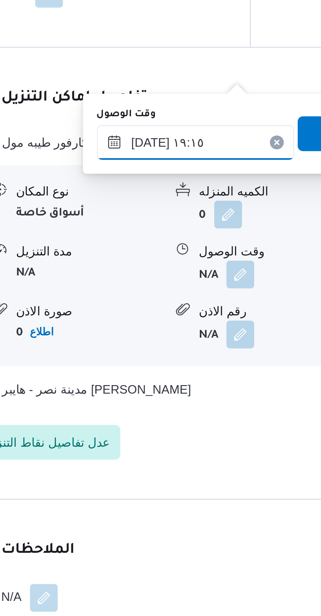
click at [199, 409] on input "[DATE] ١٩:١٥" at bounding box center [184, 408] width 74 height 13
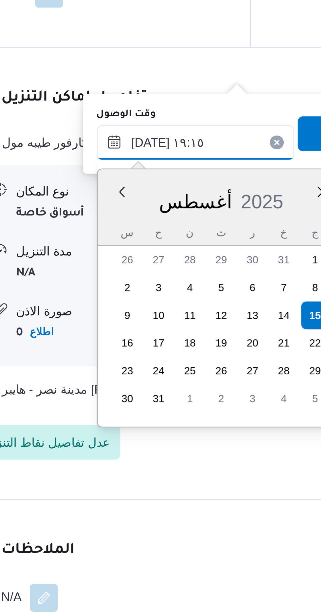
scroll to position [560, 0]
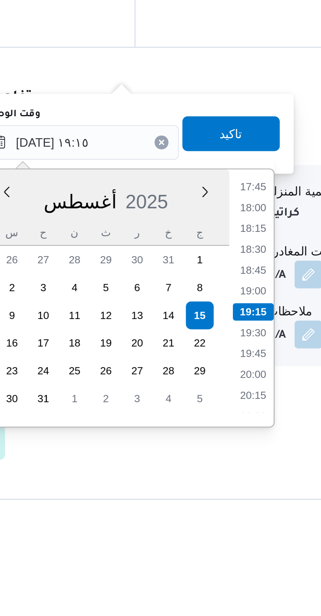
click at [254, 426] on li "17:45" at bounding box center [249, 425] width 15 height 7
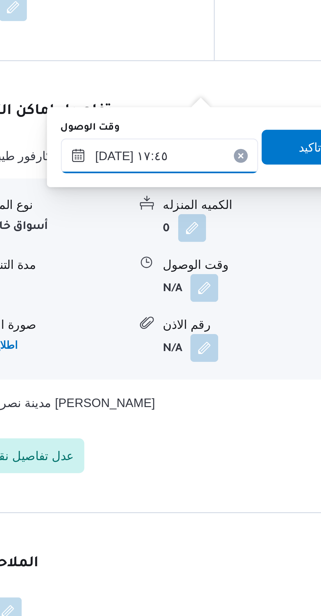
scroll to position [555, 0]
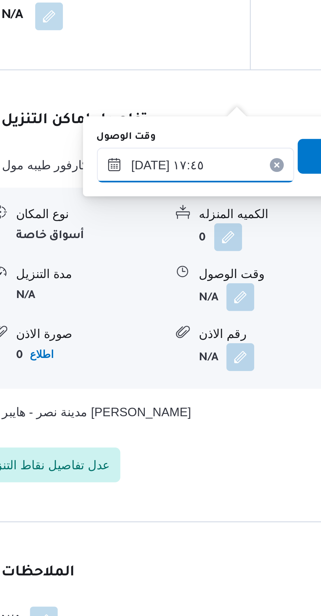
click at [197, 411] on input "[DATE] ١٧:٤٥" at bounding box center [184, 409] width 74 height 13
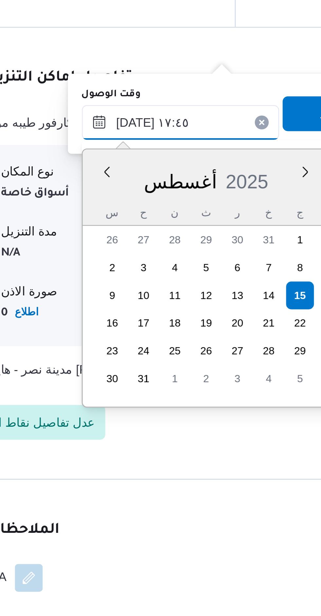
scroll to position [556, 0]
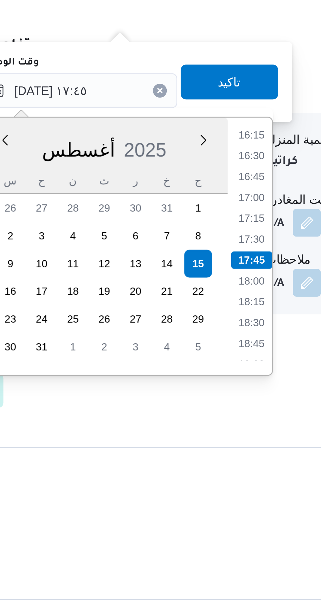
click at [250, 443] on li "16:45" at bounding box center [249, 441] width 15 height 7
type input "[DATE] ١٦:٤٥"
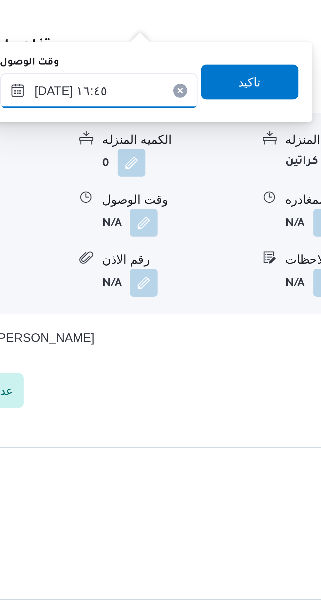
scroll to position [555, 0]
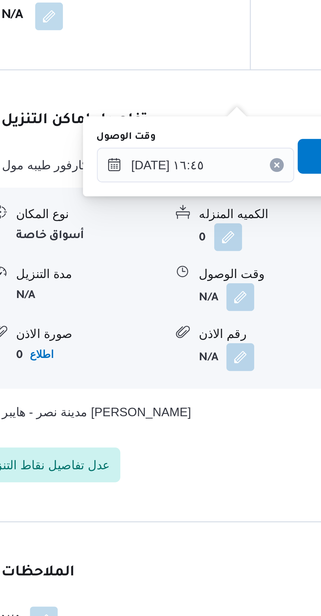
click at [223, 406] on span "تاكيد" at bounding box center [241, 405] width 37 height 13
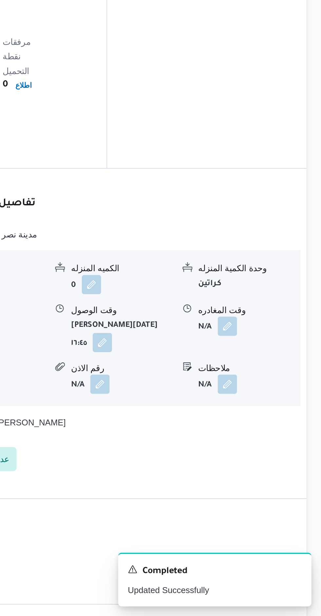
click at [272, 454] on button "button" at bounding box center [270, 459] width 10 height 10
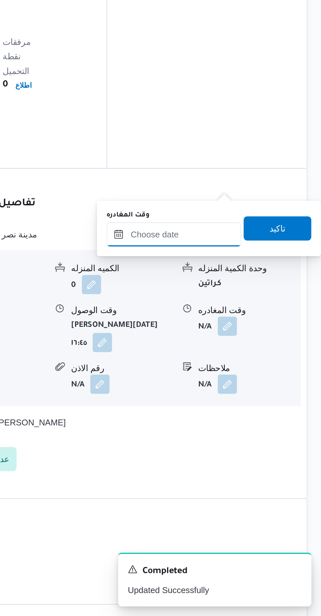
click at [249, 406] on input "وقت المغادره" at bounding box center [241, 409] width 73 height 13
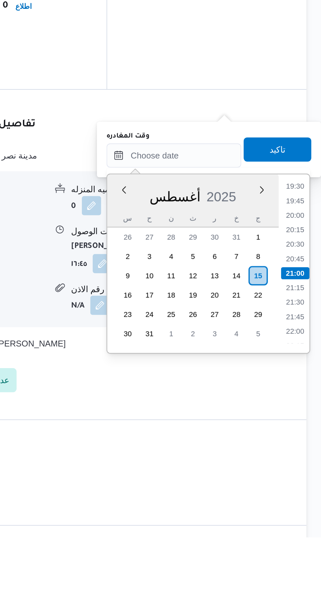
click at [306, 425] on li "19:30" at bounding box center [306, 426] width 15 height 7
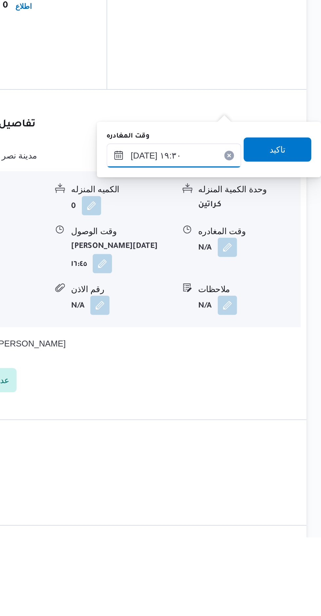
click at [245, 412] on input "[DATE] ١٩:٣٠" at bounding box center [241, 409] width 73 height 13
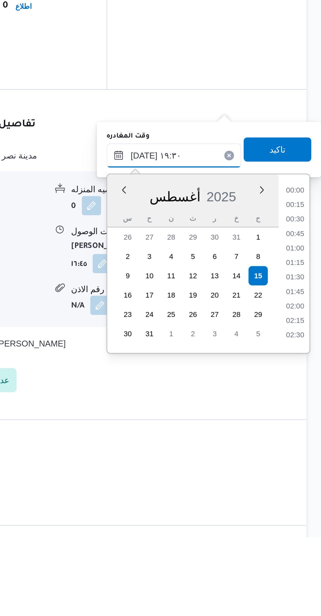
scroll to position [568, 0]
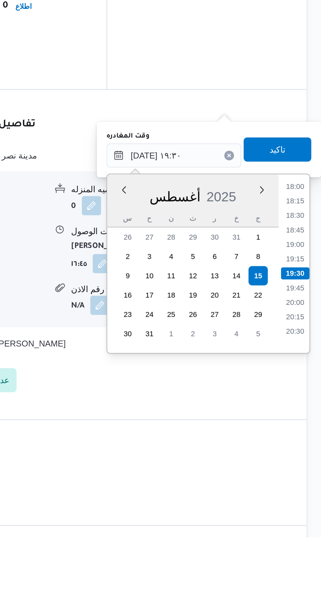
click at [309, 426] on li "18:00" at bounding box center [306, 426] width 15 height 7
type input "[DATE] ١٨:٠٠"
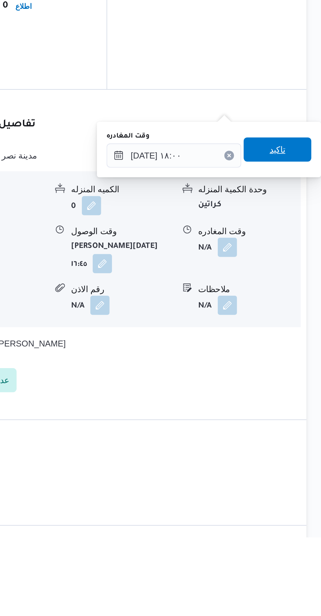
click at [305, 412] on div "تاكيد" at bounding box center [297, 405] width 37 height 13
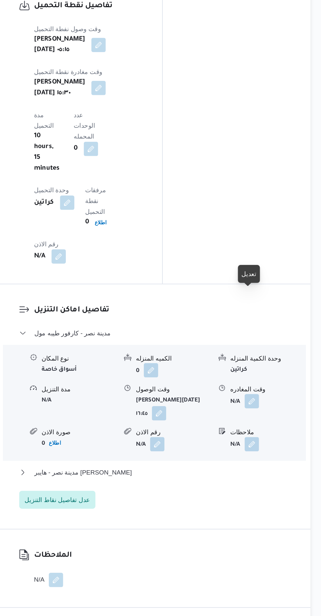
scroll to position [556, 0]
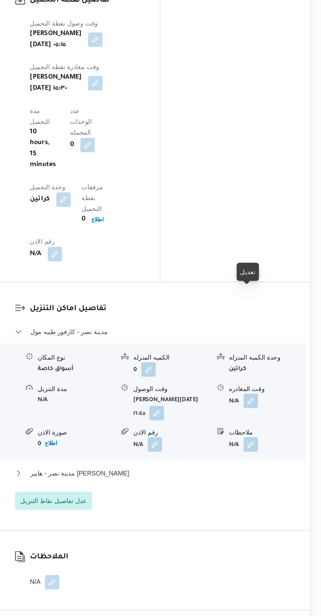
click at [269, 453] on button "button" at bounding box center [270, 458] width 10 height 10
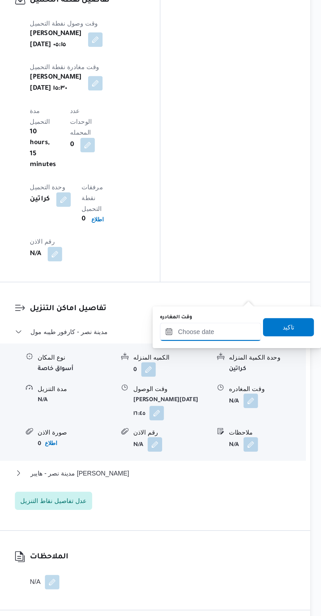
click at [249, 409] on input "وقت المغادره" at bounding box center [241, 408] width 73 height 13
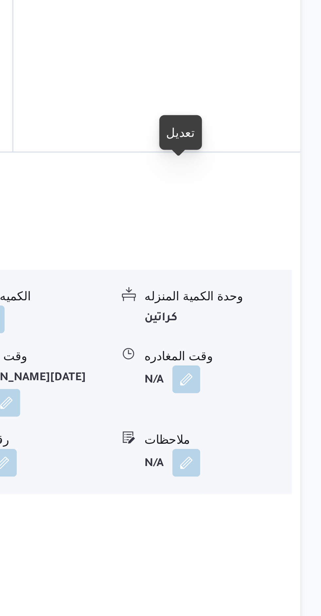
scroll to position [557, 0]
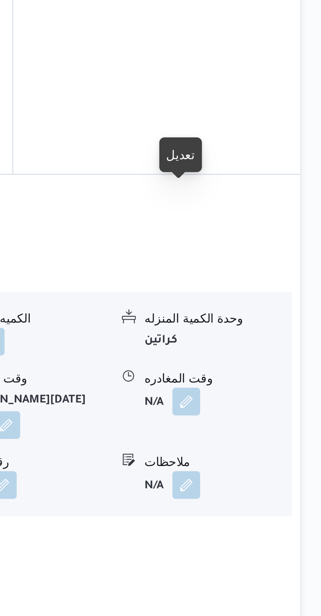
click at [273, 451] on button "button" at bounding box center [270, 456] width 10 height 10
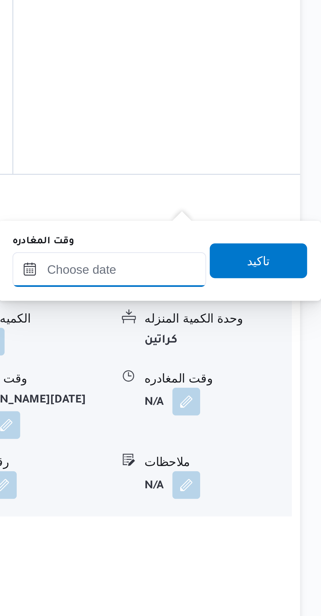
click at [257, 408] on input "وقت المغادره" at bounding box center [241, 406] width 73 height 13
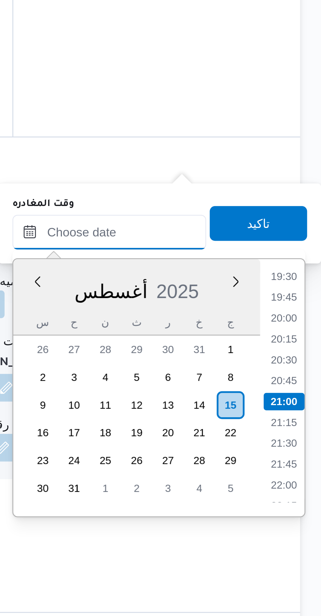
scroll to position [557, 0]
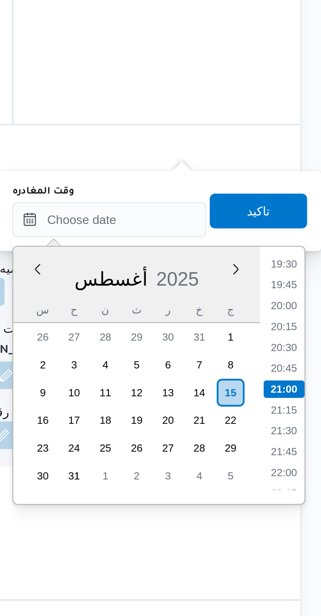
click at [307, 425] on li "19:30" at bounding box center [306, 423] width 15 height 7
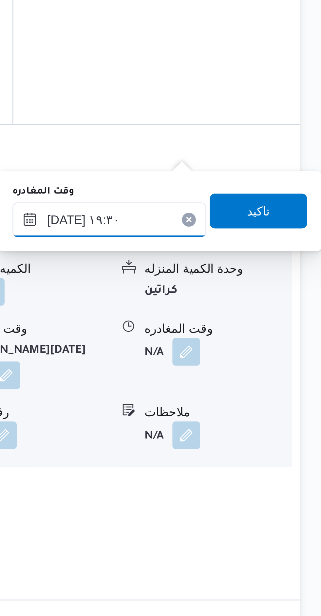
click at [249, 406] on input "[DATE] ١٩:٣٠" at bounding box center [241, 406] width 73 height 13
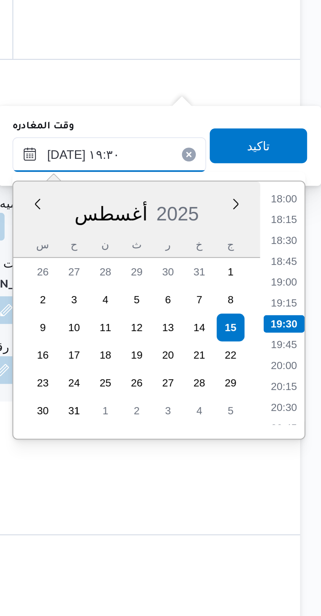
scroll to position [557, 0]
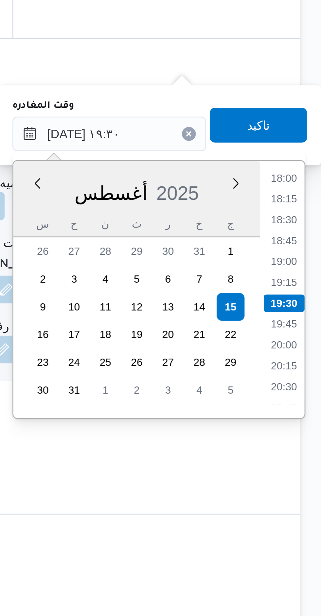
click at [308, 432] on li "18:15" at bounding box center [306, 431] width 15 height 7
type input "[DATE] ١٨:١٥"
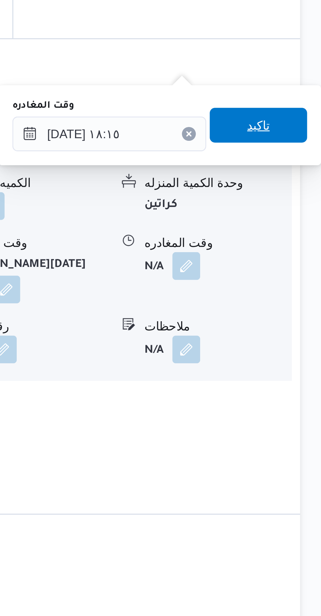
click at [306, 407] on span "تاكيد" at bounding box center [297, 403] width 37 height 13
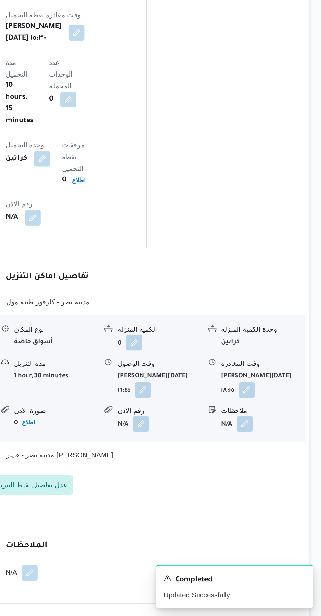
click at [228, 505] on button "مدينة نصر - هايبر [PERSON_NAME]" at bounding box center [199, 509] width 198 height 8
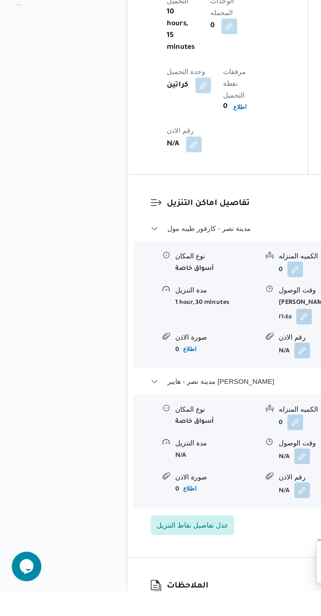
scroll to position [591, 0]
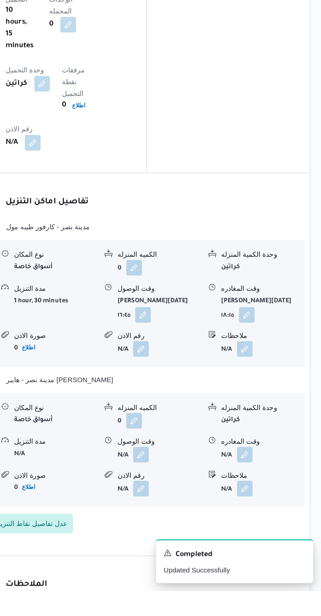
click at [204, 520] on button "button" at bounding box center [201, 525] width 10 height 10
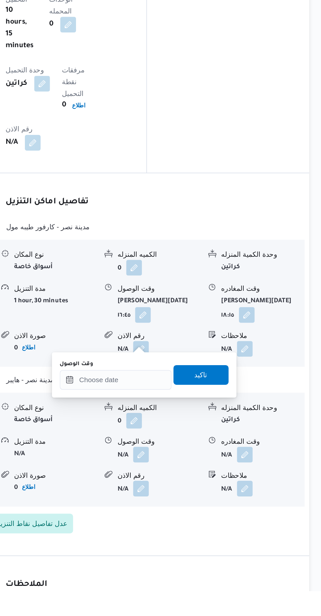
click at [186, 482] on div "وقت الوصول تاكيد" at bounding box center [203, 472] width 114 height 21
click at [191, 473] on input "وقت الوصول" at bounding box center [184, 475] width 74 height 13
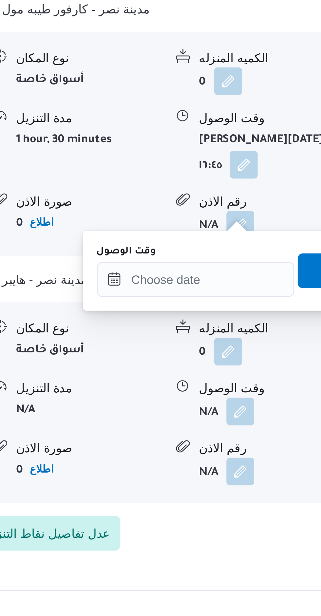
scroll to position [631, 0]
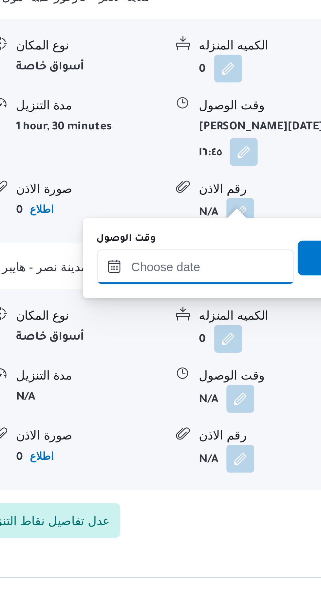
click at [195, 434] on input "وقت الوصول" at bounding box center [184, 435] width 74 height 13
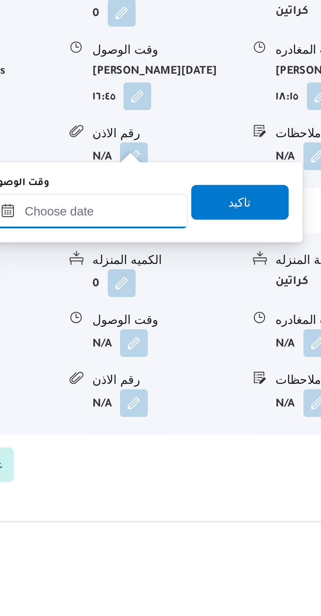
click at [187, 434] on input "وقت الوصول" at bounding box center [184, 435] width 74 height 13
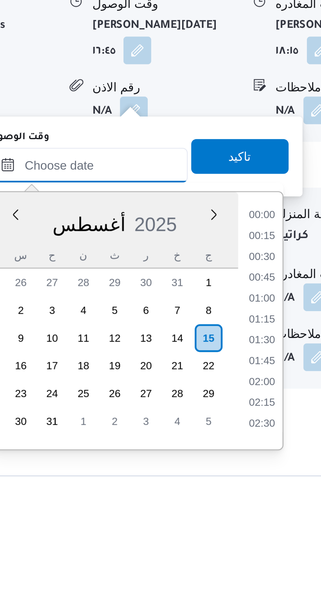
scroll to position [615, 0]
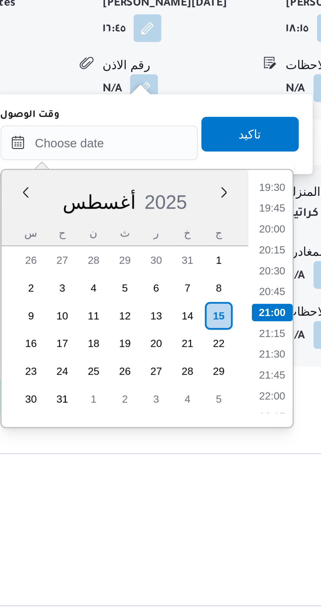
click at [251, 453] on li "19:30" at bounding box center [249, 452] width 15 height 7
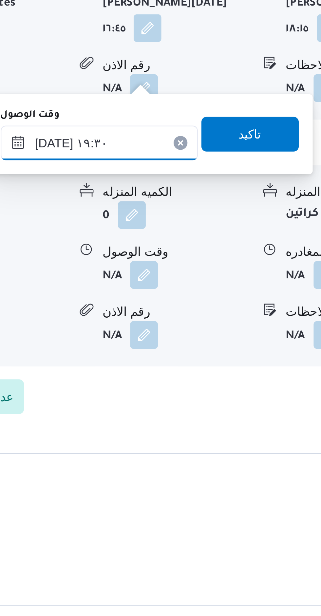
click at [194, 438] on input "[DATE] ١٩:٣٠" at bounding box center [184, 435] width 74 height 13
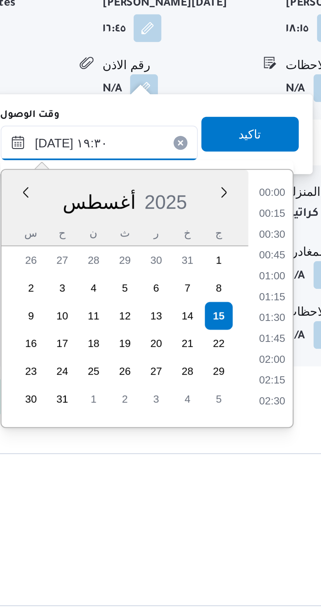
scroll to position [568, 0]
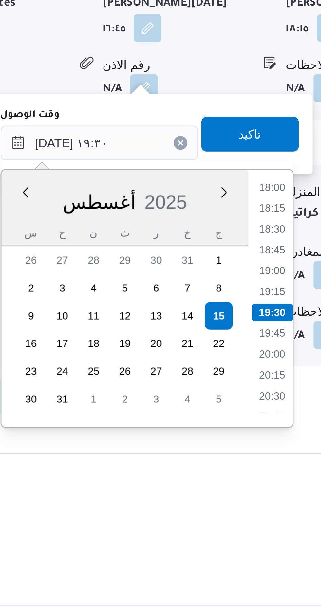
click at [249, 475] on li "18:45" at bounding box center [249, 476] width 15 height 7
type input "[DATE] ١٨:٤٥"
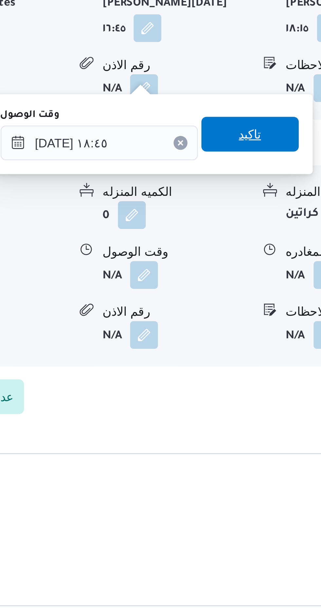
click at [246, 432] on span "تاكيد" at bounding box center [241, 432] width 37 height 13
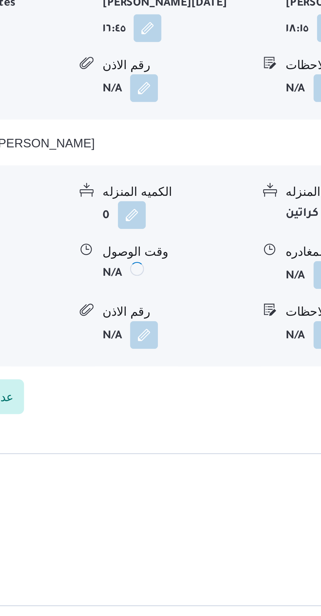
scroll to position [631, 0]
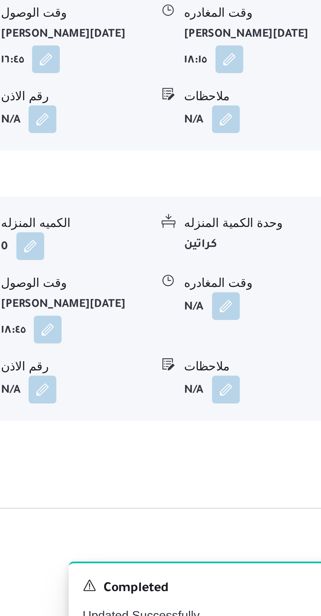
click at [272, 480] on button "button" at bounding box center [270, 485] width 10 height 10
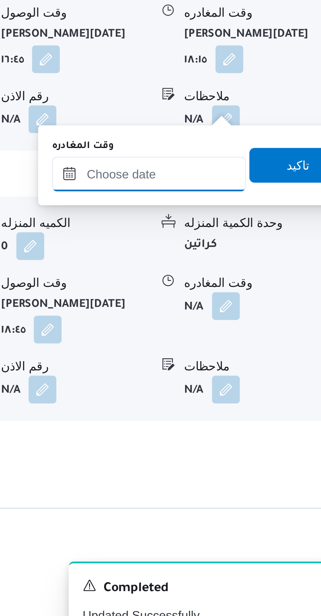
click at [253, 436] on input "وقت المغادره" at bounding box center [241, 435] width 73 height 13
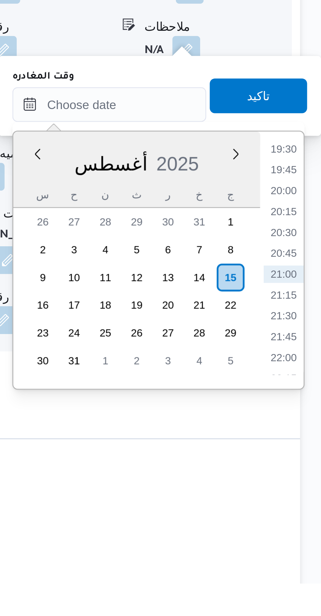
click at [308, 487] on li "20:30" at bounding box center [306, 484] width 15 height 7
type input "[DATE] ٢٠:٣٠"
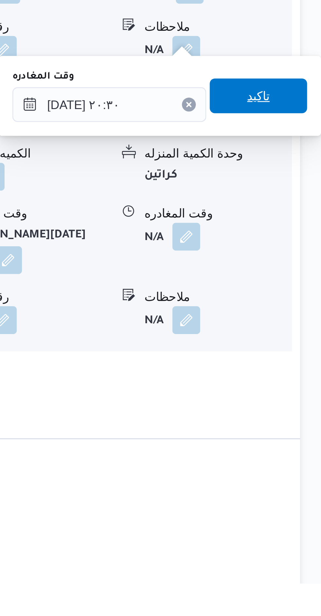
click at [303, 432] on span "تاكيد" at bounding box center [297, 432] width 37 height 13
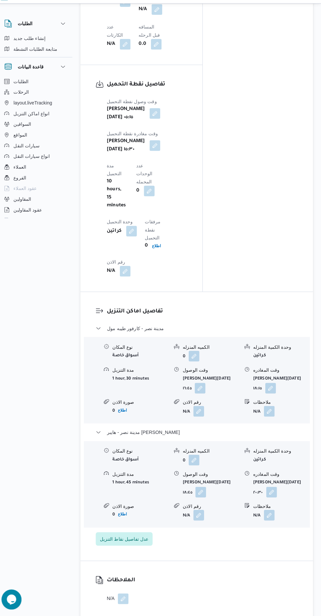
click at [212, 349] on div "الكميه المنزله" at bounding box center [212, 352] width 55 height 7
click at [220, 330] on button "مدينة نصر - كارفور طيبه مول" at bounding box center [199, 334] width 198 height 8
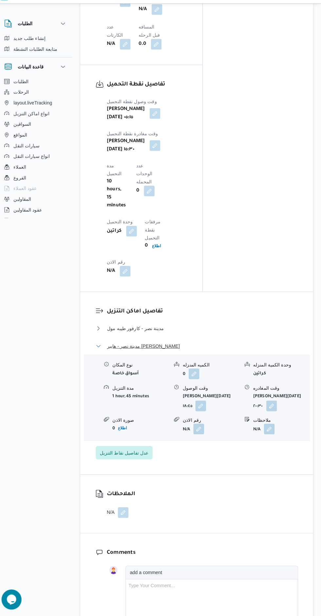
click at [218, 348] on button "مدينة نصر - هايبر [PERSON_NAME]" at bounding box center [199, 352] width 198 height 8
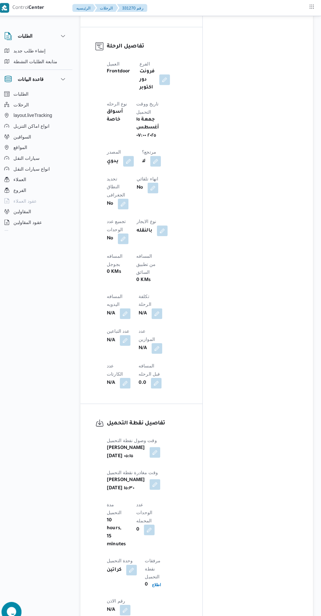
click at [134, 302] on button "button" at bounding box center [129, 307] width 10 height 10
click at [141, 278] on input "المسافه اليدويه" at bounding box center [143, 278] width 65 height 13
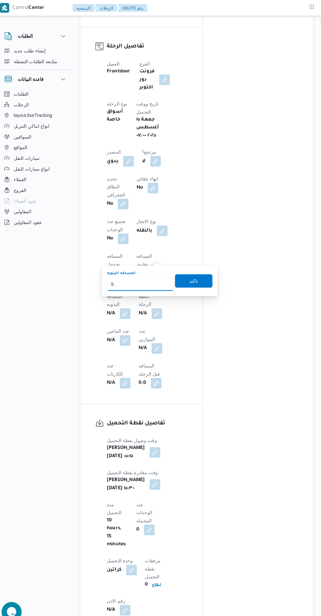
type input "86"
click at [205, 275] on span "تاكيد" at bounding box center [196, 275] width 37 height 13
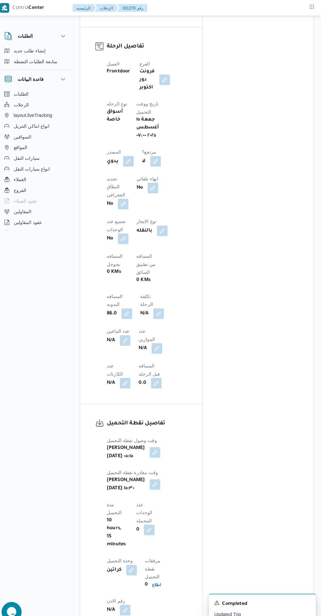
scroll to position [13, 0]
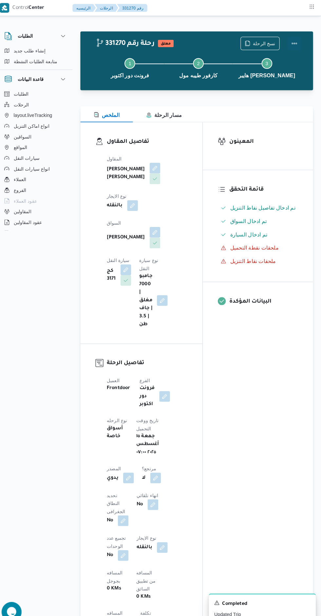
click at [300, 37] on button "Actions" at bounding box center [294, 42] width 13 height 13
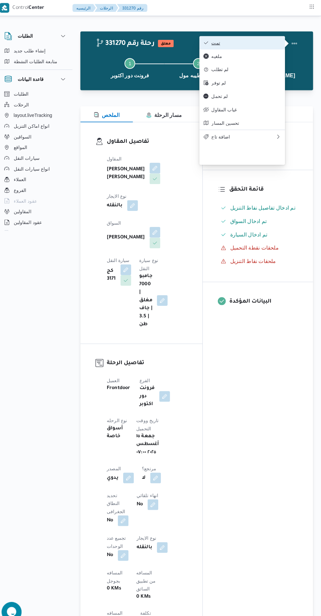
click at [261, 40] on span "تمت" at bounding box center [248, 41] width 68 height 5
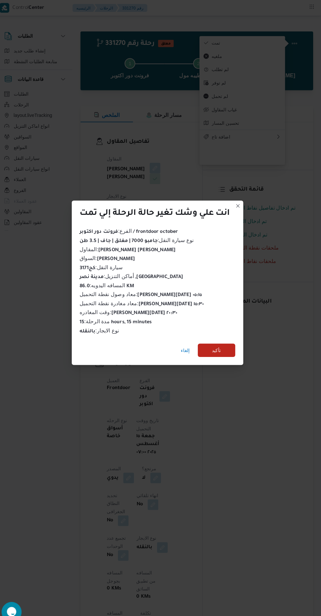
scroll to position [0, 0]
click at [230, 338] on span "تأكيد" at bounding box center [218, 343] width 37 height 13
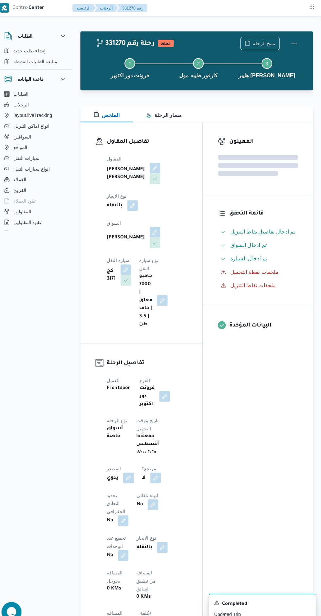
click at [247, 395] on div "المعينون قائمة التحقق تم ادخال تفاصيل نفاط التنزيل تم ادخال السواق تم ادخال الس…" at bounding box center [259, 524] width 108 height 808
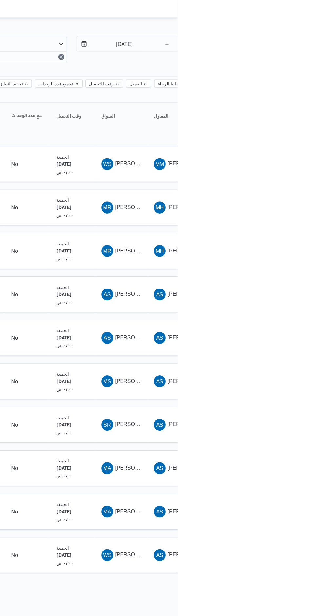
scroll to position [0, 10]
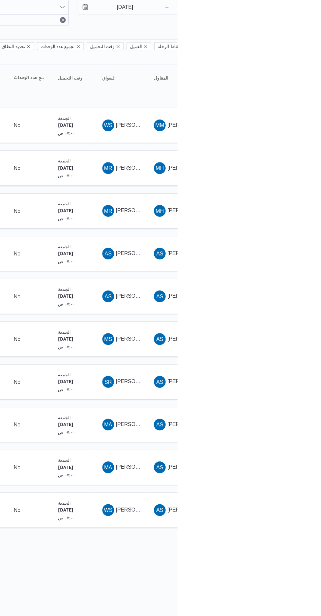
click at [279, 442] on span "MA [PERSON_NAME] [PERSON_NAME]" at bounding box center [271, 447] width 34 height 10
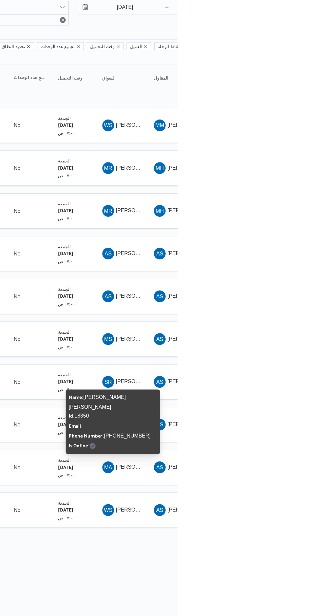
click at [311, 537] on html "Control Center الرئيسيه الرحلات English عربي Dark mode Logout الطلبات إنشاء طلب…" at bounding box center [150, 308] width 321 height 616
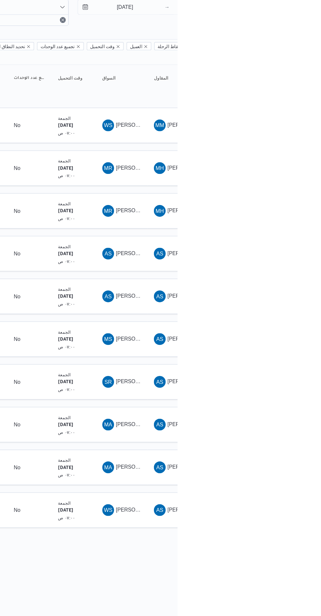
click at [279, 482] on span "[PERSON_NAME] على" at bounding box center [289, 484] width 47 height 5
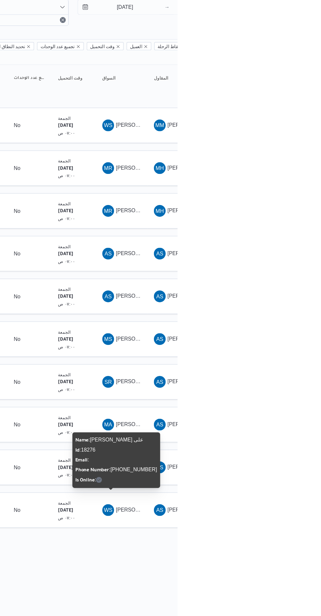
click at [311, 521] on html "Control Center الرئيسيه الرحلات English عربي Dark mode Logout الطلبات إنشاء طلب…" at bounding box center [150, 308] width 321 height 616
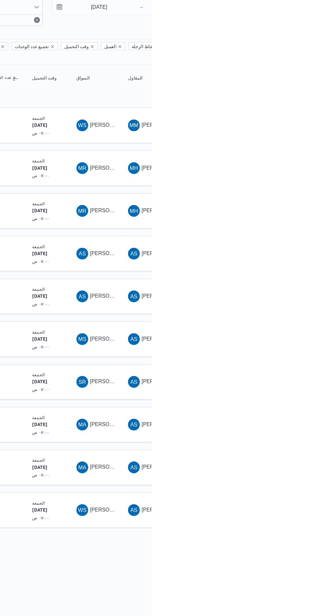
click at [279, 406] on span "[PERSON_NAME] [PERSON_NAME]" at bounding box center [304, 408] width 77 height 5
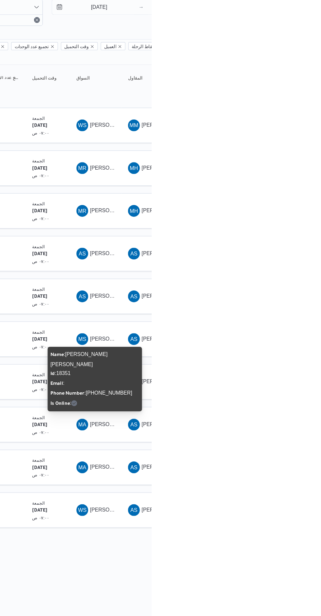
click at [311, 529] on html "Control Center الرئيسيه الرحلات English عربي Dark mode Logout الطلبات إنشاء طلب…" at bounding box center [150, 308] width 321 height 616
